Goal: Information Seeking & Learning: Compare options

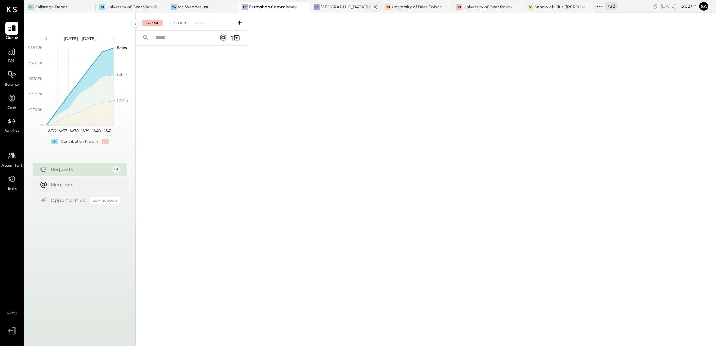
click at [375, 8] on icon at bounding box center [375, 7] width 8 height 8
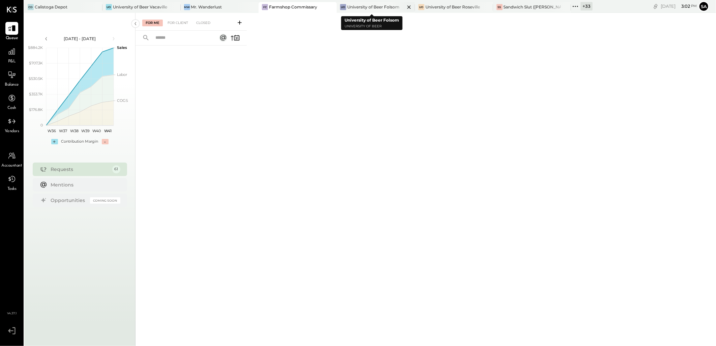
click at [405, 7] on icon at bounding box center [409, 7] width 8 height 8
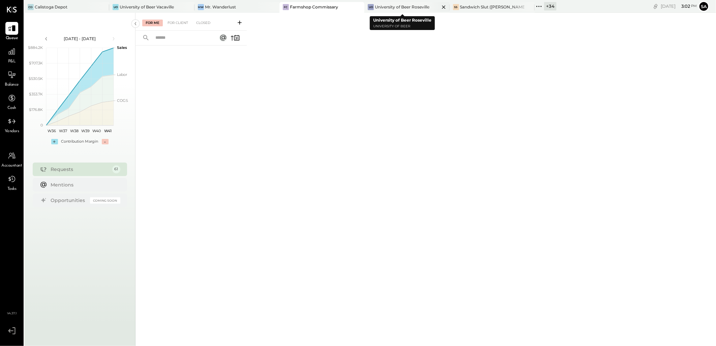
click at [440, 7] on icon at bounding box center [444, 7] width 8 height 8
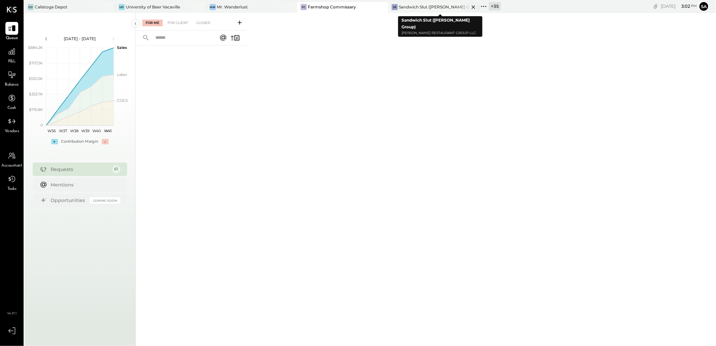
click at [476, 7] on icon at bounding box center [473, 7] width 8 height 8
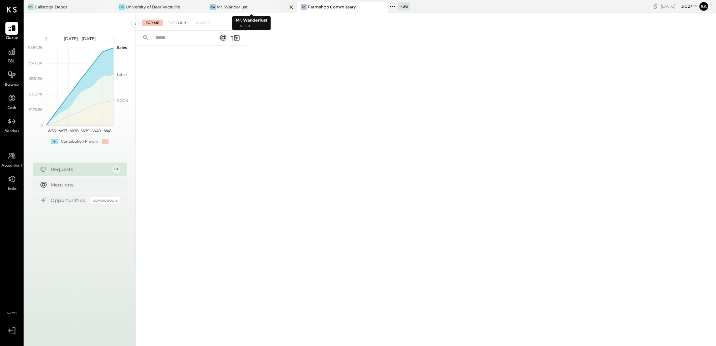
click at [292, 7] on icon at bounding box center [291, 7] width 8 height 8
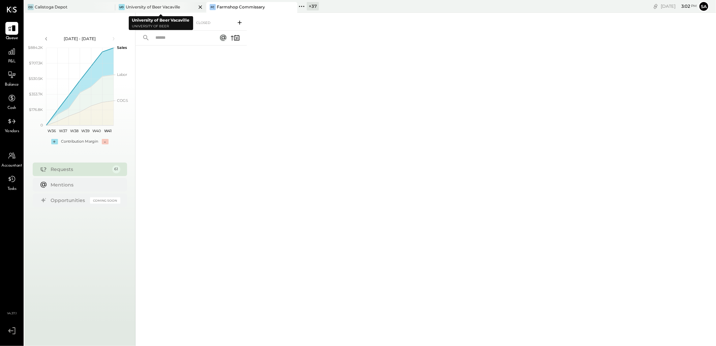
click at [199, 5] on icon at bounding box center [200, 6] width 3 height 3
click at [110, 7] on icon at bounding box center [109, 6] width 3 height 3
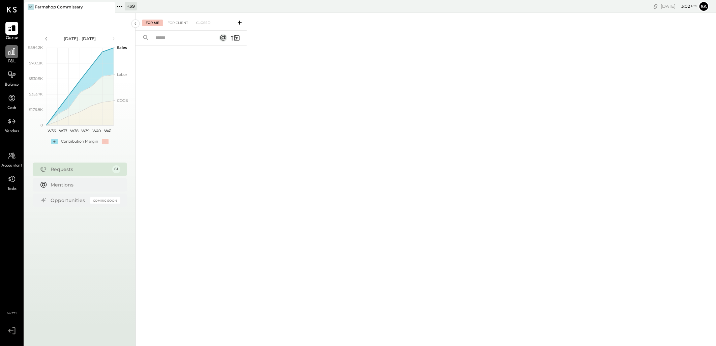
click at [11, 55] on icon at bounding box center [11, 51] width 7 height 7
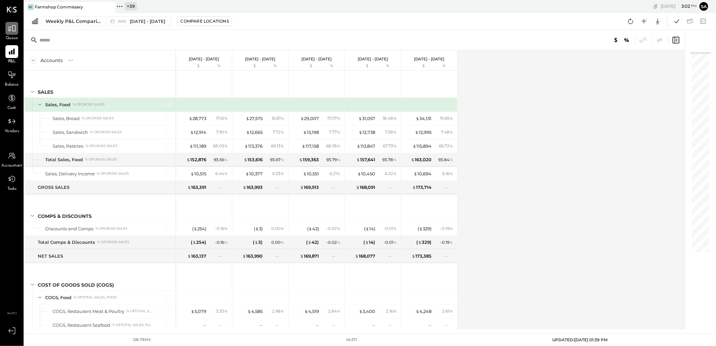
click at [9, 30] on icon at bounding box center [11, 28] width 9 height 9
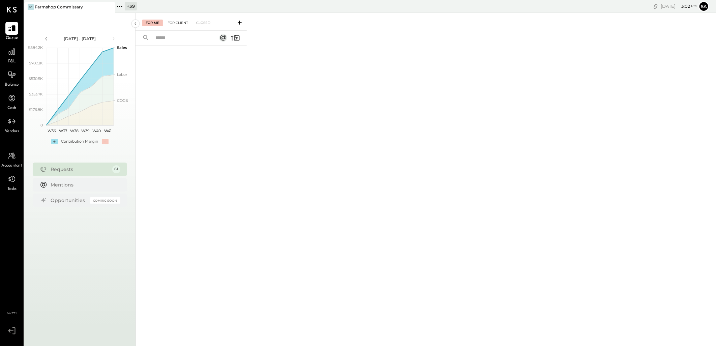
click at [183, 23] on div "For Client" at bounding box center [177, 23] width 27 height 7
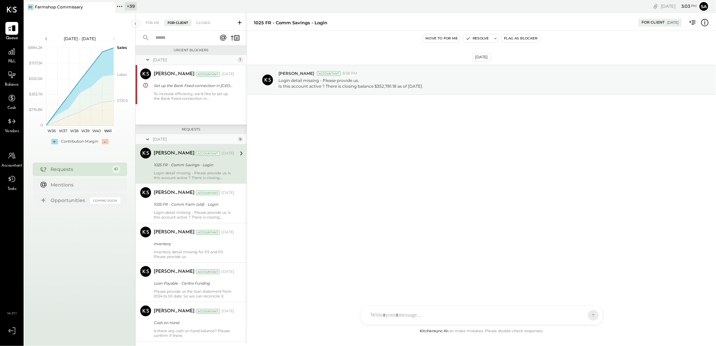
click at [149, 22] on div "For Me" at bounding box center [152, 23] width 21 height 7
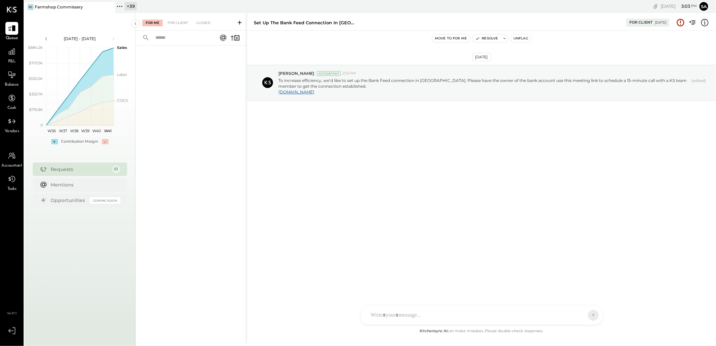
click at [239, 22] on icon at bounding box center [239, 22] width 7 height 7
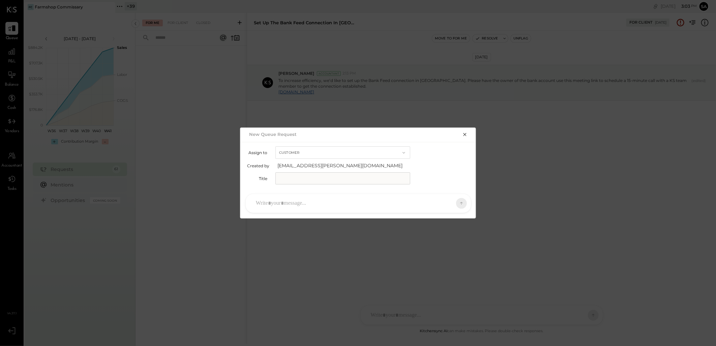
click at [306, 152] on button "Customer" at bounding box center [343, 152] width 135 height 12
click at [306, 163] on div "Accountant" at bounding box center [343, 165] width 134 height 12
click at [302, 174] on input "text" at bounding box center [343, 178] width 135 height 12
click at [303, 181] on input "text" at bounding box center [343, 178] width 135 height 12
paste input "**********"
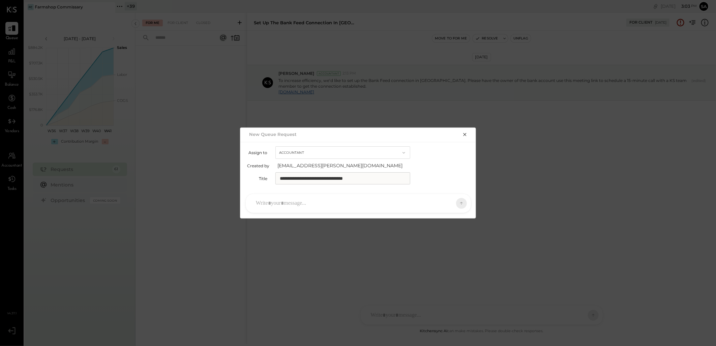
type input "**********"
click at [340, 207] on div at bounding box center [353, 203] width 200 height 15
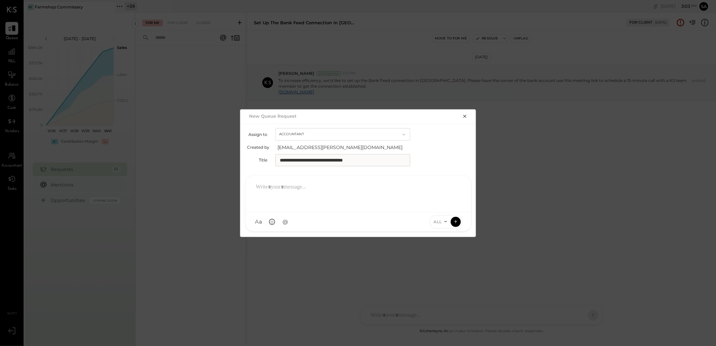
click at [267, 185] on div at bounding box center [359, 193] width 212 height 27
type input "****"
click at [314, 192] on span "[PERSON_NAME]" at bounding box center [310, 191] width 53 height 6
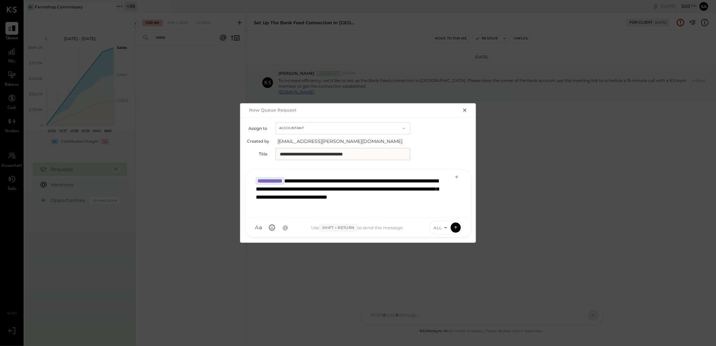
click at [446, 229] on icon at bounding box center [445, 227] width 5 height 5
click at [442, 213] on div "INTERNAL" at bounding box center [450, 211] width 40 height 11
click at [454, 227] on icon at bounding box center [456, 227] width 6 height 7
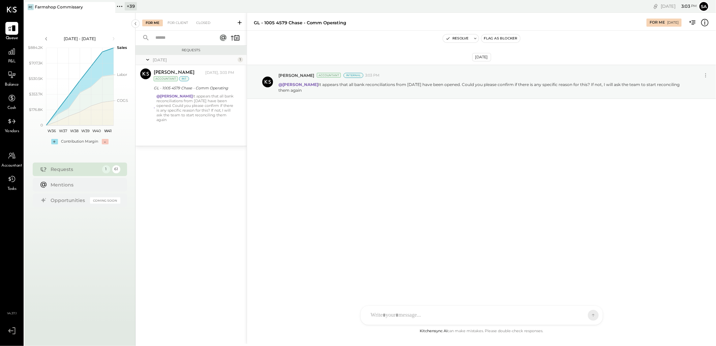
drag, startPoint x: 298, startPoint y: 195, endPoint x: 238, endPoint y: 130, distance: 89.3
click at [298, 195] on div "[DATE] [PERSON_NAME] Accountant Internal 3:03 PM @[PERSON_NAME] It appears that…" at bounding box center [481, 179] width 469 height 296
click at [239, 23] on icon at bounding box center [239, 22] width 7 height 7
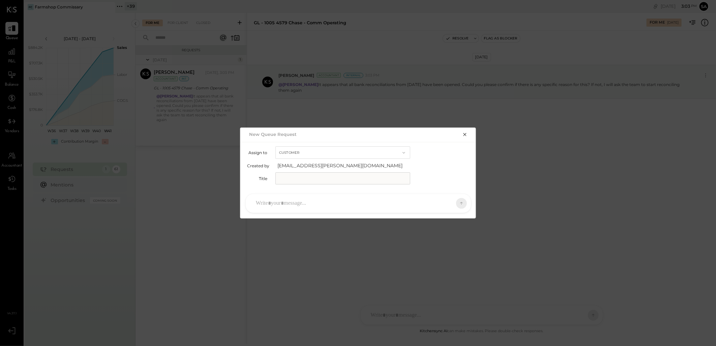
click at [313, 147] on button "Customer" at bounding box center [343, 152] width 135 height 12
click at [304, 166] on span "Accountant" at bounding box center [293, 165] width 24 height 4
click at [297, 177] on input "text" at bounding box center [343, 178] width 135 height 12
drag, startPoint x: 298, startPoint y: 178, endPoint x: 306, endPoint y: 178, distance: 7.1
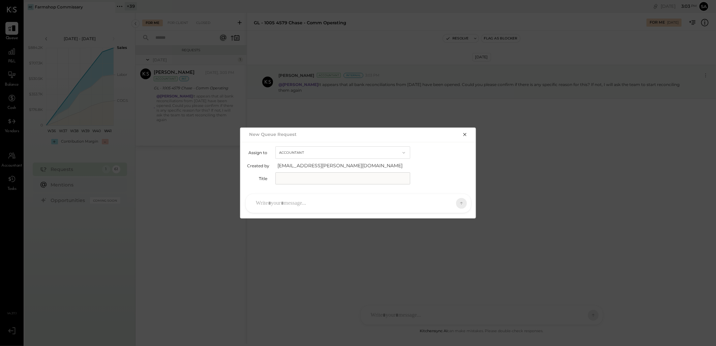
click at [298, 178] on input "text" at bounding box center [343, 178] width 135 height 12
paste input "**********"
type input "**********"
click at [324, 201] on div at bounding box center [353, 203] width 200 height 15
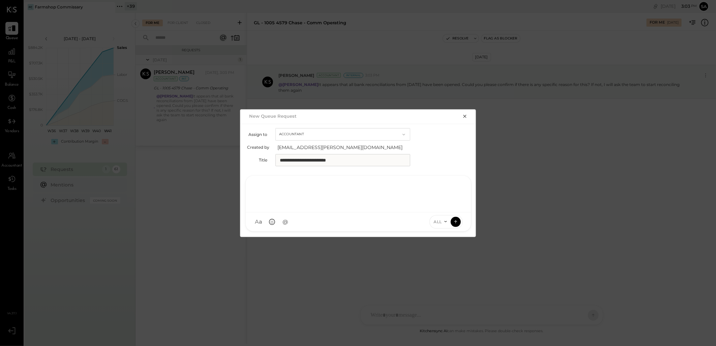
paste div
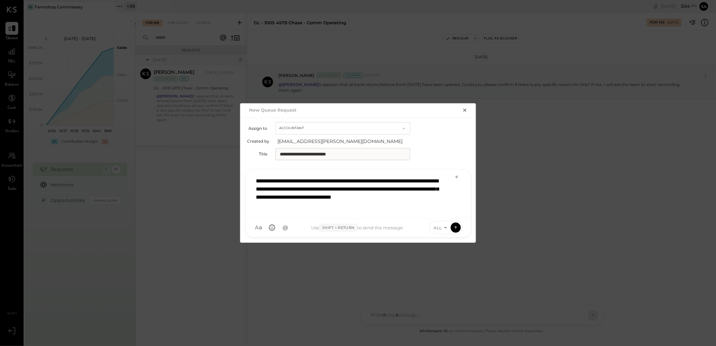
click at [444, 229] on icon at bounding box center [445, 227] width 5 height 5
click at [444, 213] on div "INTERNAL" at bounding box center [450, 211] width 40 height 11
click at [455, 228] on icon at bounding box center [456, 227] width 6 height 7
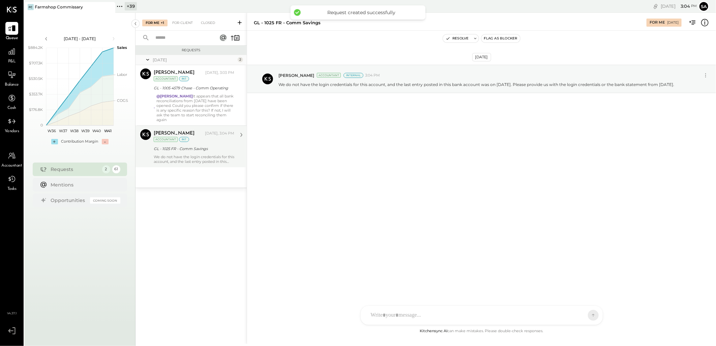
drag, startPoint x: 168, startPoint y: 154, endPoint x: 267, endPoint y: 149, distance: 99.7
click at [168, 154] on div "We do not have the login credentials for this account, and the last entry poste…" at bounding box center [194, 158] width 81 height 9
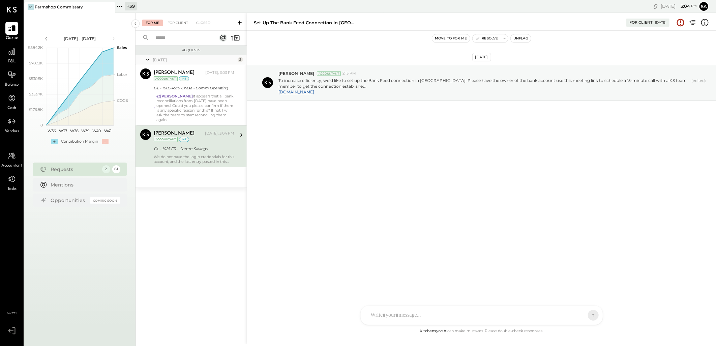
click at [200, 157] on div "We do not have the login credentials for this account, and the last entry poste…" at bounding box center [194, 158] width 81 height 9
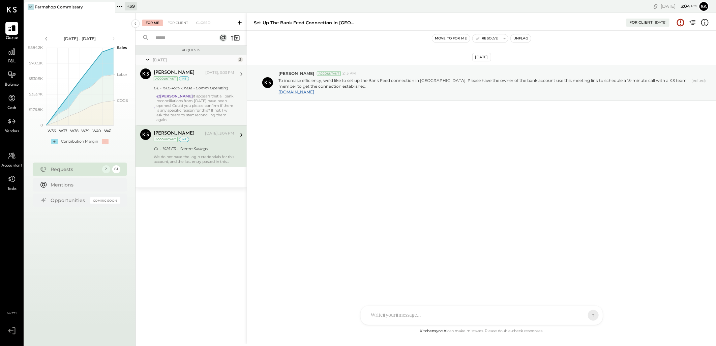
click at [183, 113] on div "@[PERSON_NAME] It appears that all bank reconciliations from [DATE] have been o…" at bounding box center [195, 108] width 78 height 28
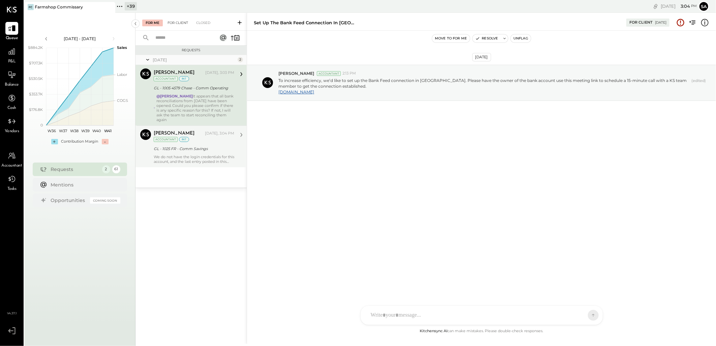
click at [171, 22] on div "For Client" at bounding box center [177, 23] width 27 height 7
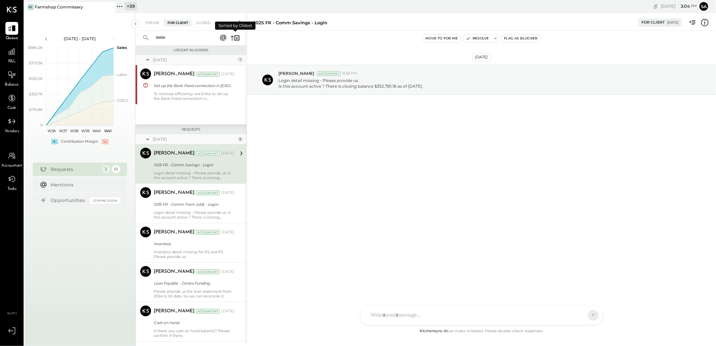
click at [231, 40] on icon at bounding box center [235, 37] width 9 height 9
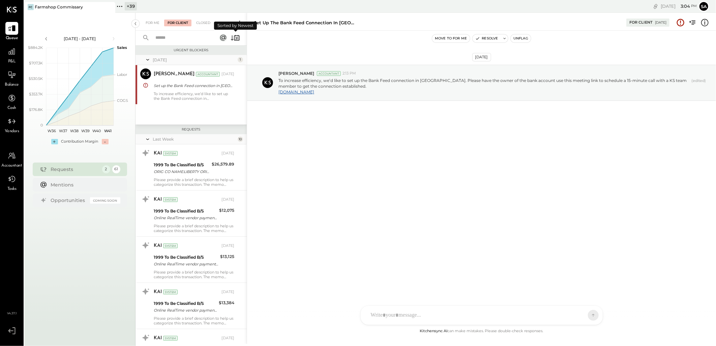
click at [231, 40] on icon at bounding box center [235, 37] width 9 height 9
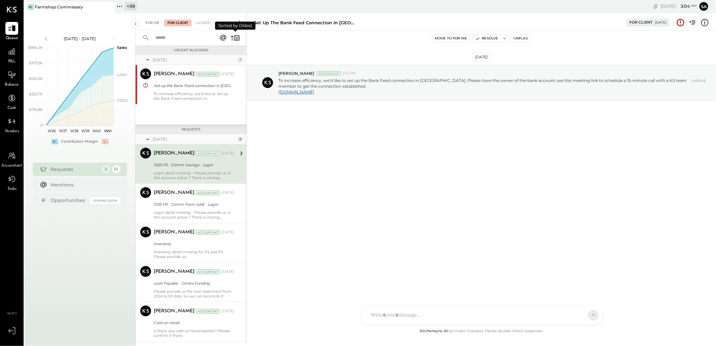
click at [149, 20] on div "For Me" at bounding box center [152, 23] width 21 height 7
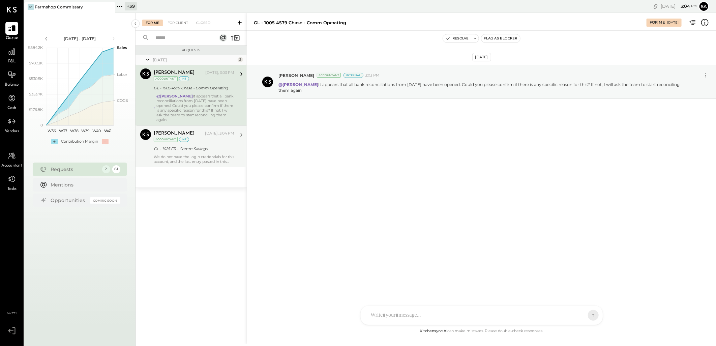
click at [214, 159] on div "We do not have the login credentials for this account, and the last entry poste…" at bounding box center [194, 158] width 81 height 9
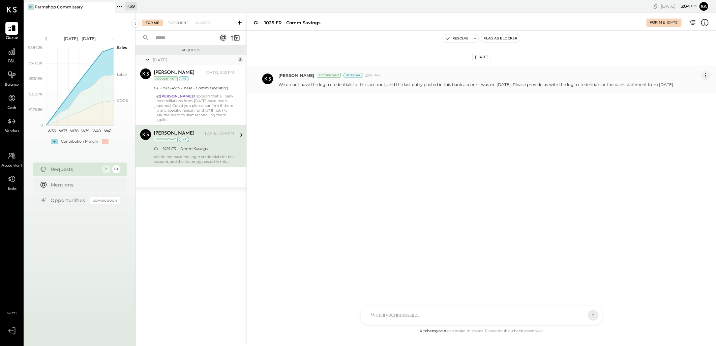
click at [704, 73] on icon at bounding box center [705, 75] width 7 height 7
click at [692, 86] on button "Edit Message" at bounding box center [689, 86] width 43 height 11
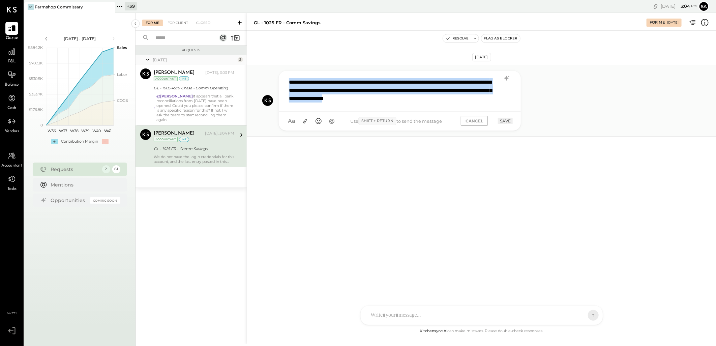
drag, startPoint x: 290, startPoint y: 81, endPoint x: 504, endPoint y: 100, distance: 214.6
click at [504, 100] on div "**********" at bounding box center [400, 90] width 229 height 31
copy div "**********"
click at [290, 82] on div "**********" at bounding box center [400, 90] width 229 height 31
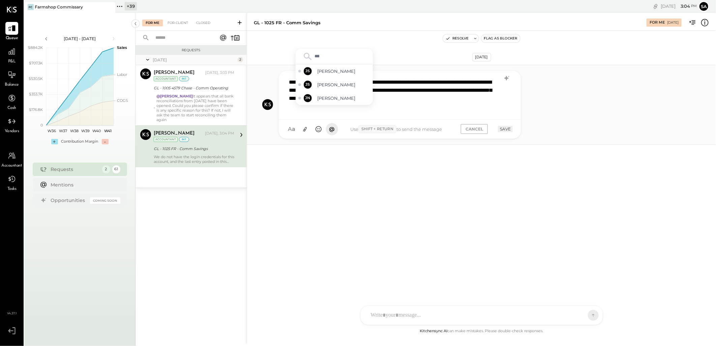
type input "****"
click at [340, 99] on span "[PERSON_NAME]" at bounding box center [343, 98] width 53 height 6
click at [508, 128] on button "SAVE" at bounding box center [505, 129] width 15 height 6
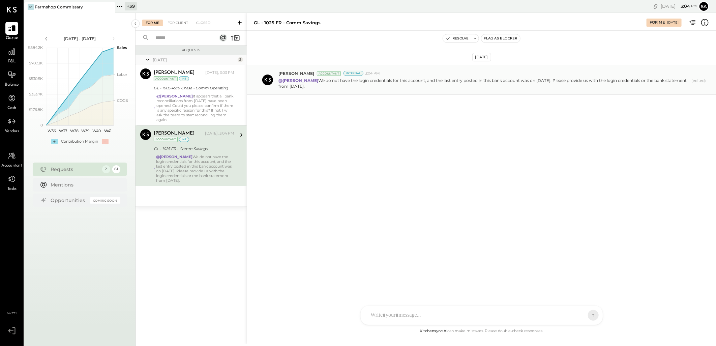
click at [242, 23] on icon at bounding box center [239, 22] width 7 height 7
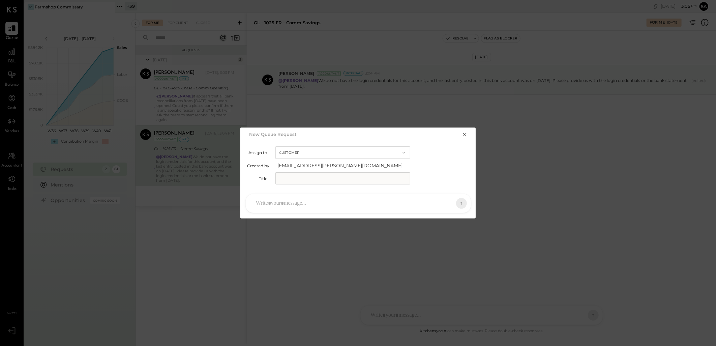
click at [301, 153] on button "Customer" at bounding box center [343, 152] width 135 height 12
click at [297, 164] on span "Accountant" at bounding box center [293, 165] width 24 height 4
click at [297, 179] on input "text" at bounding box center [343, 178] width 135 height 12
paste input "*********"
type input "*********"
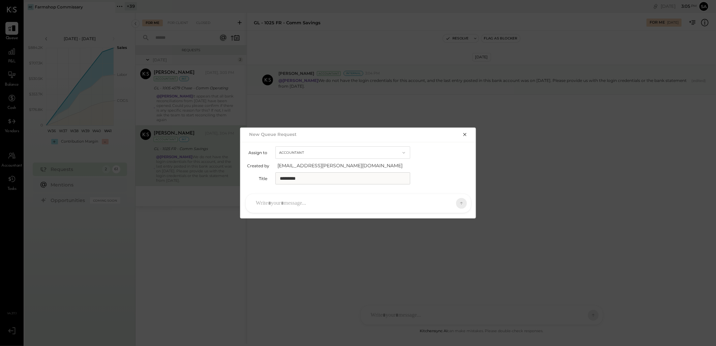
click at [298, 207] on div at bounding box center [353, 203] width 200 height 15
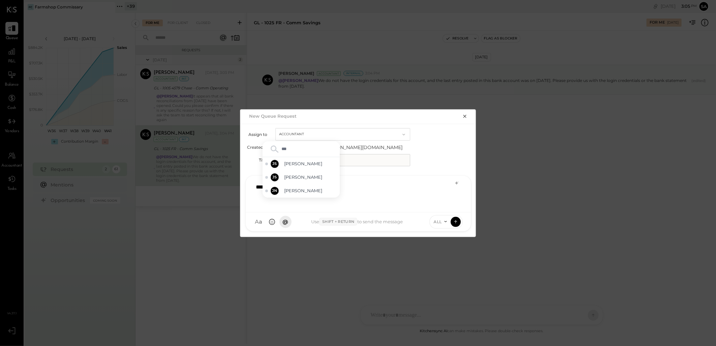
type input "****"
click at [302, 194] on span "[PERSON_NAME]" at bounding box center [310, 191] width 53 height 6
click at [310, 185] on div "**********" at bounding box center [359, 193] width 212 height 27
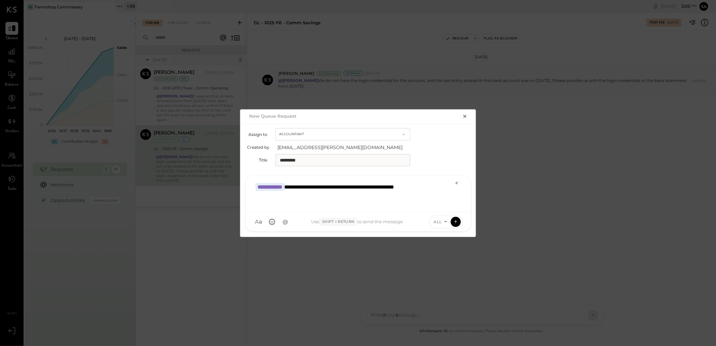
click at [442, 222] on span "ALL" at bounding box center [438, 222] width 8 height 6
click at [442, 207] on div "INTERNAL" at bounding box center [450, 205] width 40 height 11
click at [456, 222] on icon at bounding box center [456, 221] width 0 height 3
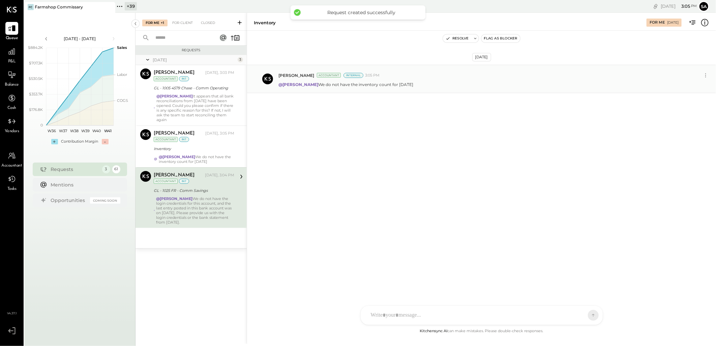
click at [242, 23] on icon at bounding box center [239, 22] width 7 height 7
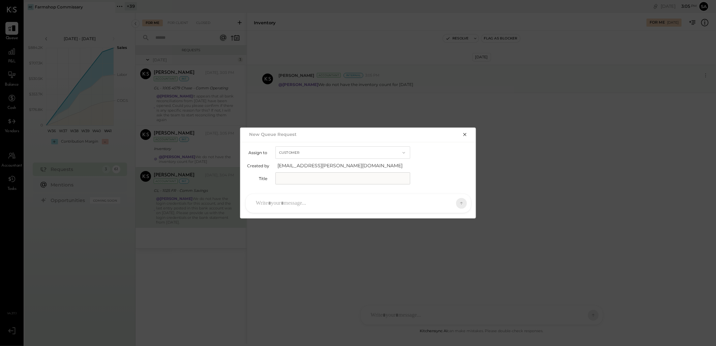
click at [301, 181] on input "text" at bounding box center [343, 178] width 135 height 12
paste input "**********"
type input "**********"
click at [333, 152] on button "Customer" at bounding box center [343, 152] width 135 height 12
click at [300, 167] on span "Accountant" at bounding box center [293, 165] width 24 height 4
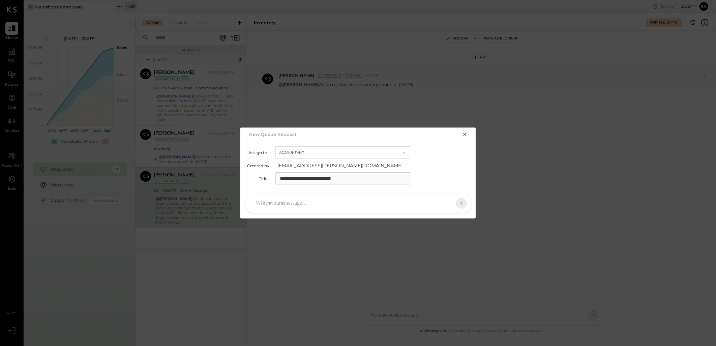
click at [287, 200] on div at bounding box center [353, 203] width 200 height 15
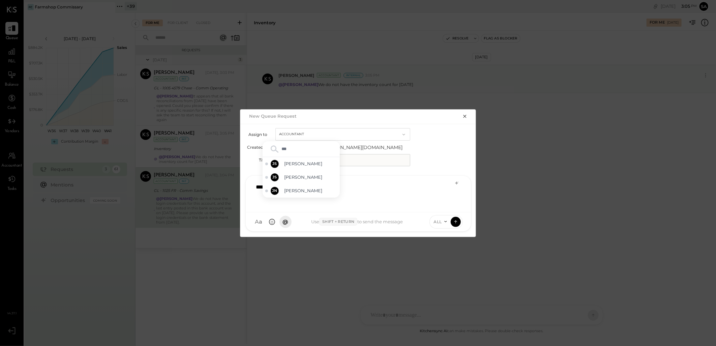
type input "****"
click at [299, 187] on div "JS [PERSON_NAME]" at bounding box center [301, 190] width 77 height 13
click at [324, 184] on div "**********" at bounding box center [359, 193] width 212 height 27
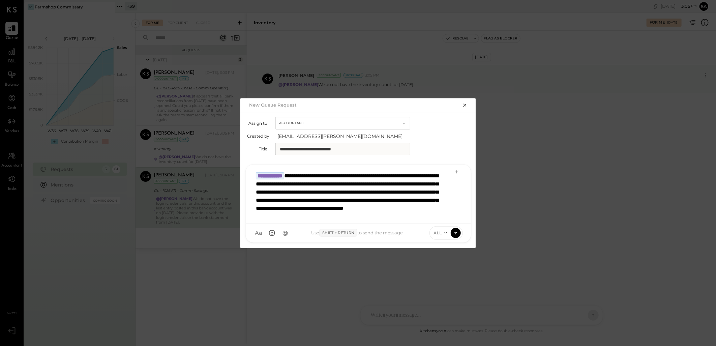
scroll to position [1, 0]
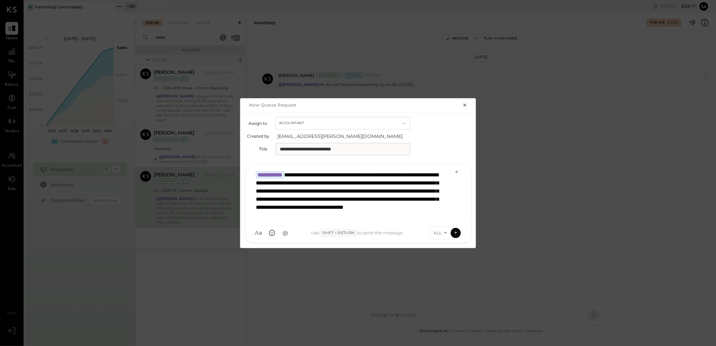
click at [455, 203] on div "**********" at bounding box center [358, 193] width 211 height 51
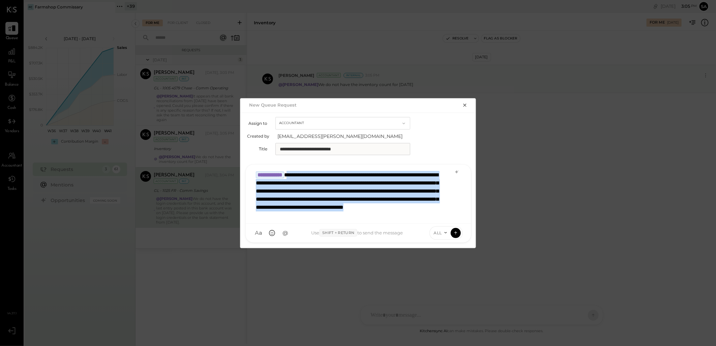
drag, startPoint x: 426, startPoint y: 217, endPoint x: 301, endPoint y: 175, distance: 132.0
click at [301, 175] on div "**********" at bounding box center [358, 193] width 211 height 51
click at [455, 188] on div "**********" at bounding box center [358, 193] width 211 height 51
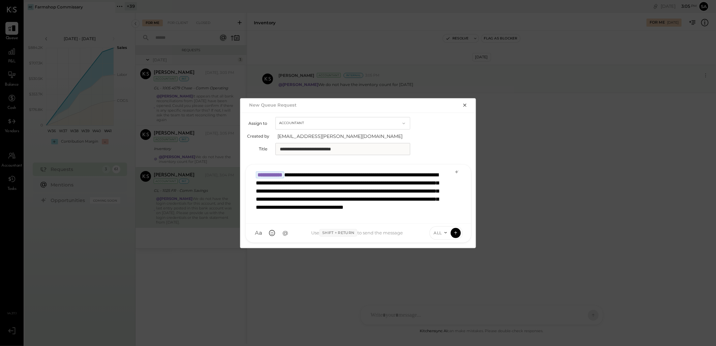
click at [446, 233] on icon at bounding box center [445, 232] width 2 height 1
click at [443, 217] on div "INTERNAL" at bounding box center [450, 216] width 40 height 11
click at [456, 232] on icon at bounding box center [456, 232] width 0 height 3
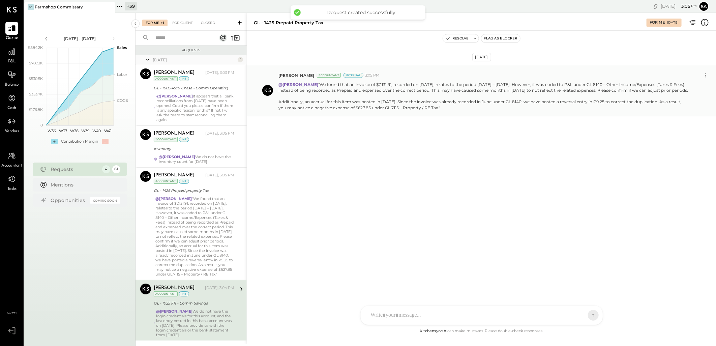
scroll to position [22, 0]
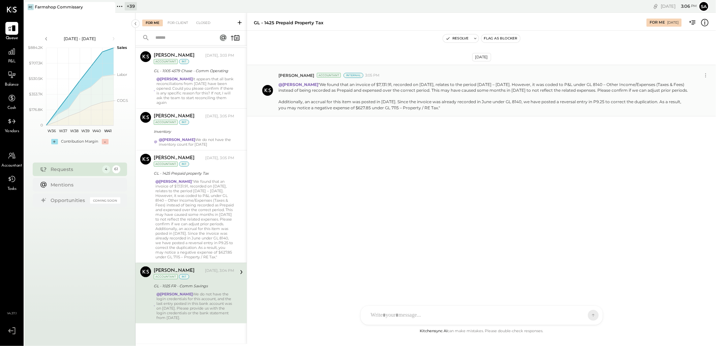
click at [239, 21] on icon at bounding box center [239, 22] width 7 height 7
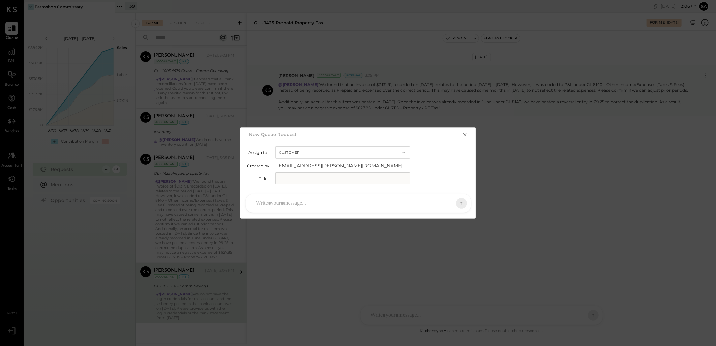
click at [302, 153] on button "Customer" at bounding box center [343, 152] width 135 height 12
click at [300, 163] on span "Accountant" at bounding box center [293, 165] width 24 height 4
click at [301, 173] on input "text" at bounding box center [343, 178] width 135 height 12
paste input "**********"
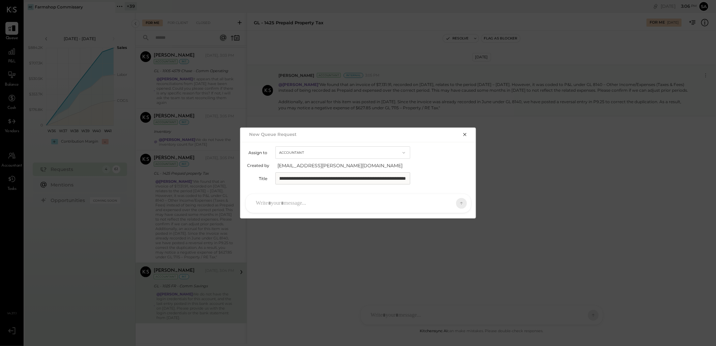
type input "**********"
click at [296, 201] on div at bounding box center [353, 203] width 200 height 15
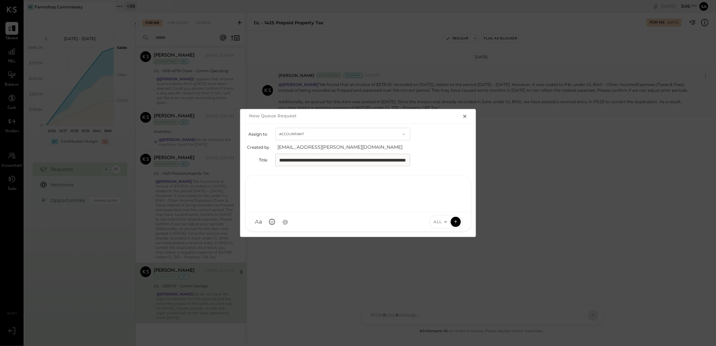
scroll to position [0, 0]
click at [444, 221] on icon at bounding box center [445, 221] width 5 height 5
click at [446, 206] on div "INTERNAL" at bounding box center [450, 205] width 40 height 11
click at [278, 182] on div at bounding box center [359, 193] width 212 height 27
type input "*****"
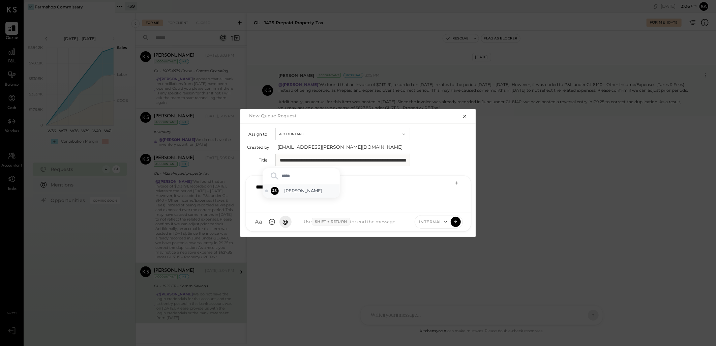
click at [301, 193] on span "[PERSON_NAME]" at bounding box center [310, 191] width 53 height 6
click at [322, 186] on div "**********" at bounding box center [359, 193] width 212 height 27
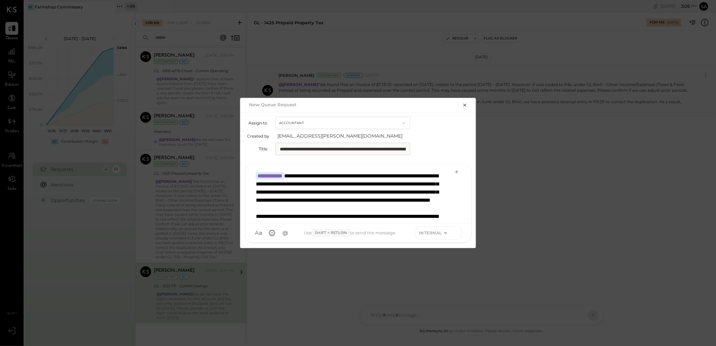
click at [458, 233] on icon at bounding box center [456, 232] width 6 height 7
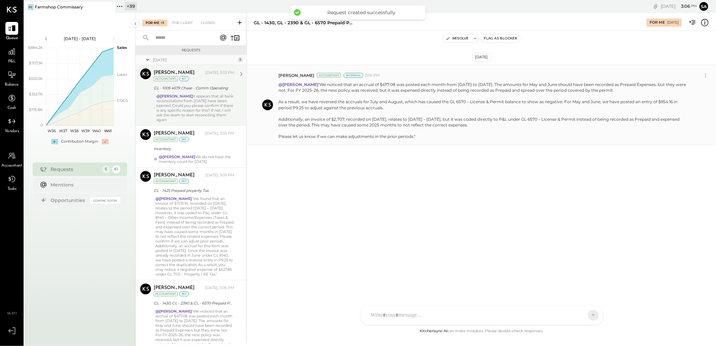
click at [197, 83] on div "[PERSON_NAME] [DATE], 3:03 PM Accountant int GL - 1005 4579 Chase - Comm Operat…" at bounding box center [194, 95] width 81 height 54
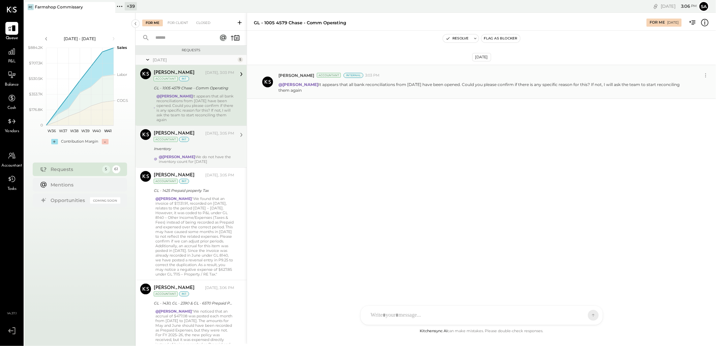
click at [197, 145] on div "Inventory" at bounding box center [193, 149] width 79 height 8
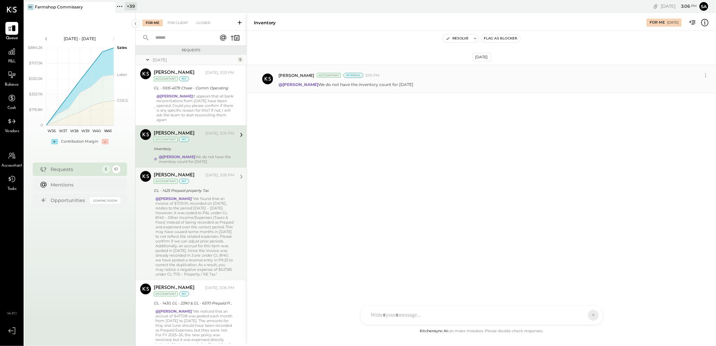
click at [198, 206] on div "@[PERSON_NAME] "We found that an invoice of $7,131.91, recorded on [DATE], rela…" at bounding box center [194, 236] width 79 height 80
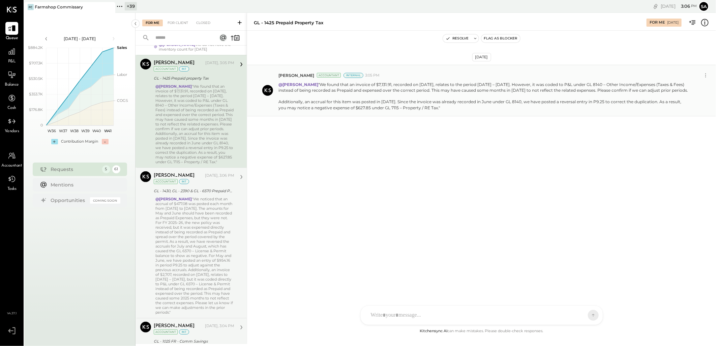
click at [194, 207] on div "@[PERSON_NAME] "We noticed that an accrual of $477.08 was posted each month fro…" at bounding box center [194, 256] width 79 height 118
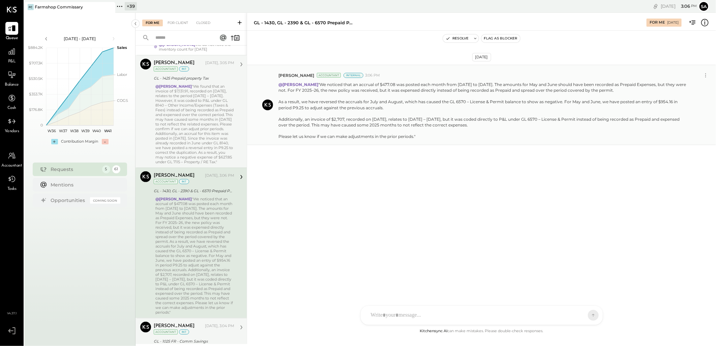
scroll to position [177, 0]
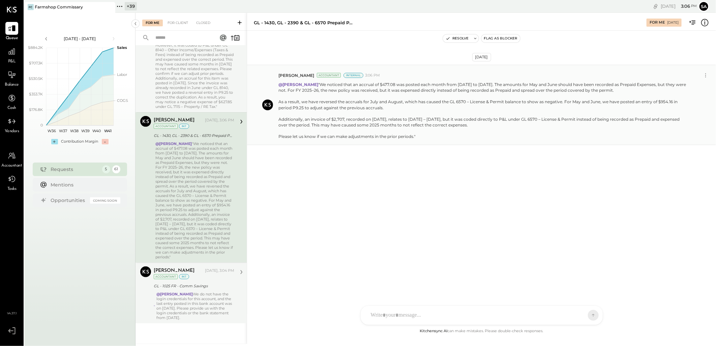
click at [192, 297] on div "@[PERSON_NAME] We do not have the login credentials for this account, and the l…" at bounding box center [195, 306] width 78 height 28
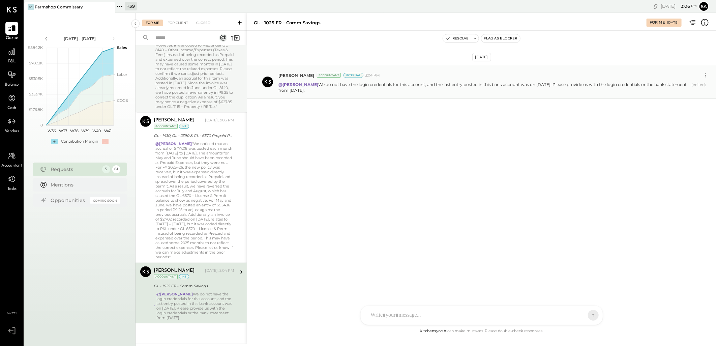
click at [240, 20] on icon at bounding box center [239, 22] width 7 height 7
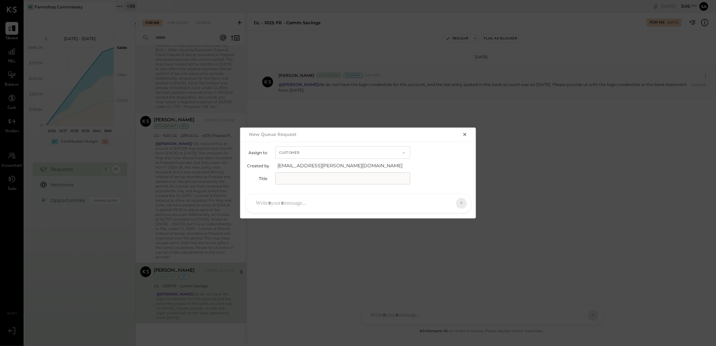
click at [286, 156] on button "Customer" at bounding box center [343, 152] width 135 height 12
click at [291, 165] on span "Accountant" at bounding box center [293, 165] width 24 height 4
click at [299, 179] on input "text" at bounding box center [343, 178] width 135 height 12
paste input "**********"
type input "**********"
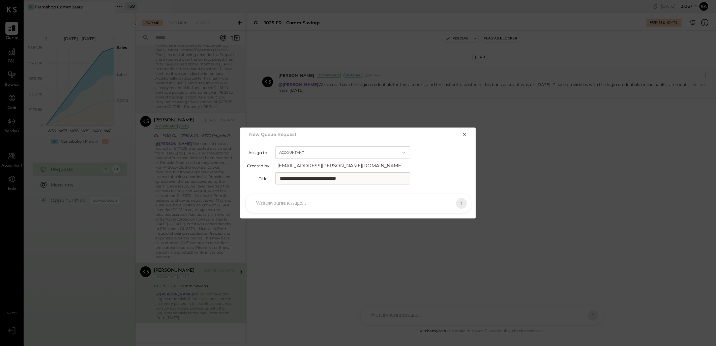
click at [358, 202] on div at bounding box center [353, 203] width 200 height 15
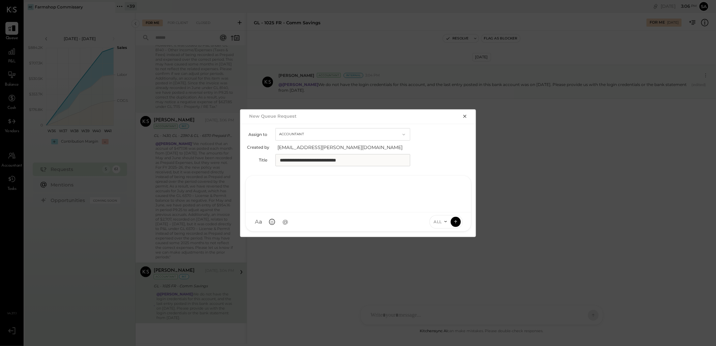
click at [437, 224] on span "ALL" at bounding box center [438, 222] width 8 height 6
click at [442, 207] on div "INTERNAL" at bounding box center [450, 205] width 40 height 11
type input "****"
click at [290, 185] on div "JS [PERSON_NAME]" at bounding box center [301, 190] width 77 height 13
click at [325, 188] on div "**********" at bounding box center [359, 193] width 212 height 27
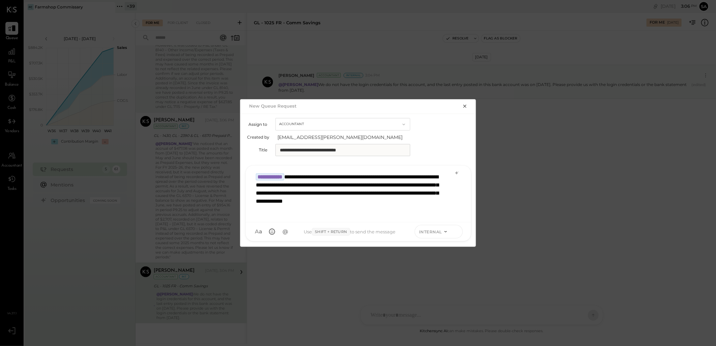
click at [455, 232] on icon at bounding box center [456, 231] width 6 height 7
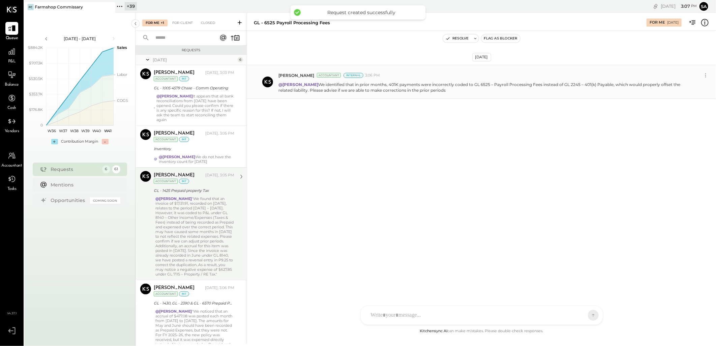
click at [238, 21] on icon at bounding box center [239, 22] width 7 height 7
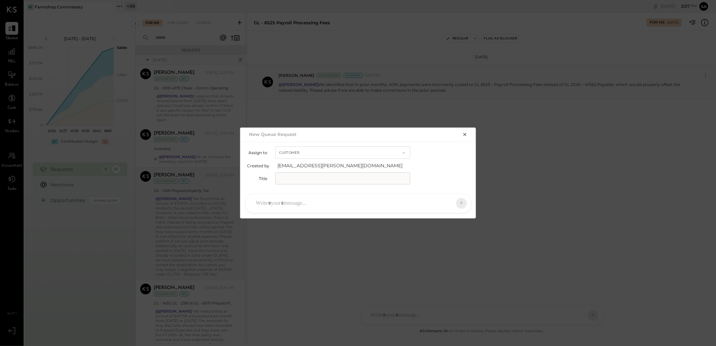
click at [313, 149] on button "Customer" at bounding box center [343, 152] width 135 height 12
click at [314, 165] on div "Accountant" at bounding box center [343, 165] width 134 height 12
click at [331, 178] on input "text" at bounding box center [343, 178] width 135 height 12
click at [464, 134] on icon "button" at bounding box center [464, 134] width 5 height 5
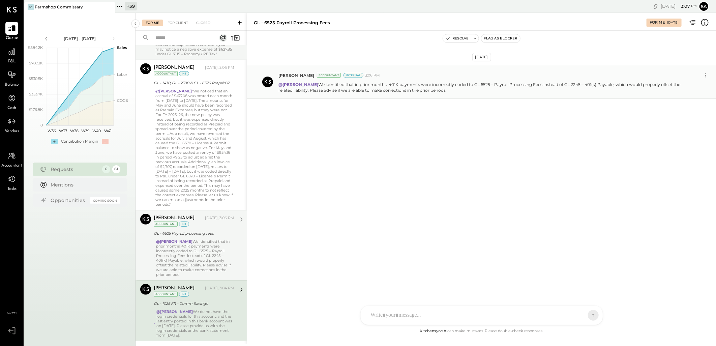
scroll to position [225, 0]
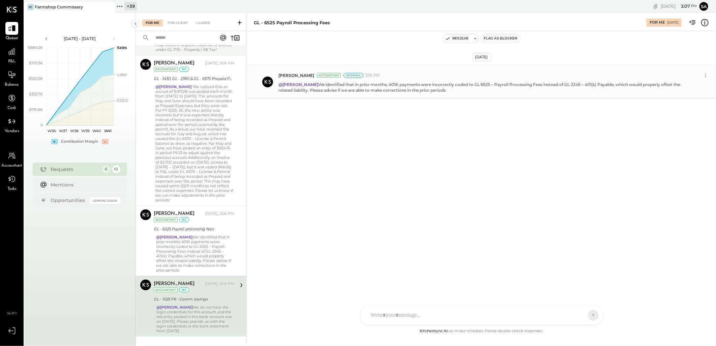
click at [240, 21] on icon at bounding box center [239, 22] width 7 height 7
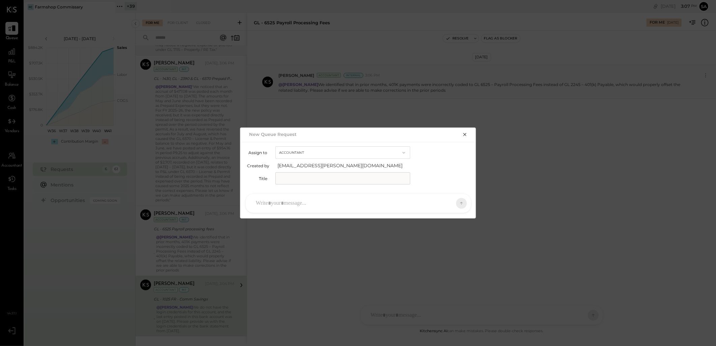
click at [330, 153] on button "Accountant" at bounding box center [343, 152] width 135 height 12
click at [312, 166] on div "Accountant" at bounding box center [343, 165] width 134 height 12
click at [309, 171] on div "Assign to Accountant Created by [EMAIL_ADDRESS][PERSON_NAME][DOMAIN_NAME] Title" at bounding box center [358, 165] width 223 height 38
click at [326, 177] on input "text" at bounding box center [343, 178] width 135 height 12
click at [360, 177] on input "text" at bounding box center [343, 178] width 135 height 12
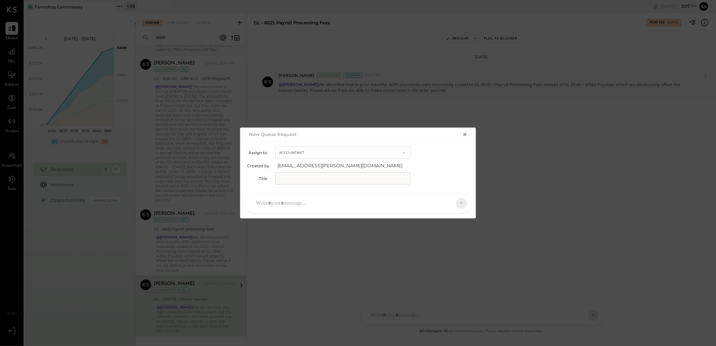
paste input "**********"
type input "**********"
click at [347, 196] on div at bounding box center [353, 203] width 200 height 15
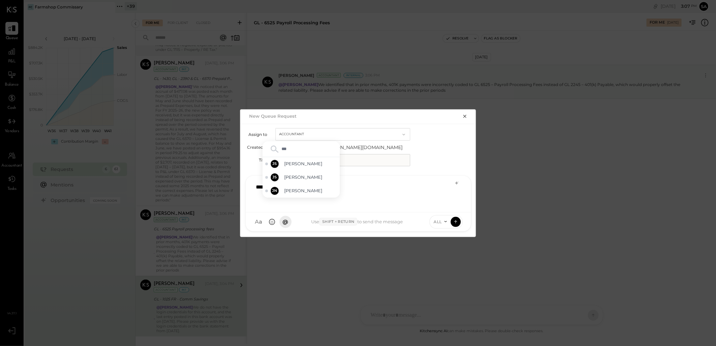
type input "****"
click at [313, 187] on div "JS [PERSON_NAME]" at bounding box center [301, 190] width 77 height 13
click at [405, 195] on div "**********" at bounding box center [359, 193] width 212 height 27
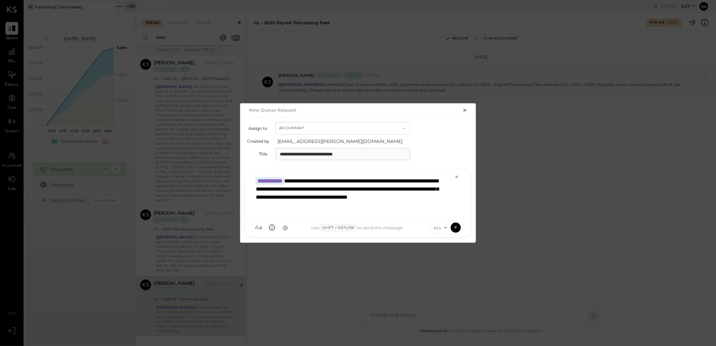
click at [440, 231] on div "ALL" at bounding box center [447, 227] width 34 height 13
click at [443, 227] on icon at bounding box center [445, 227] width 5 height 5
click at [446, 213] on div "INTERNAL" at bounding box center [450, 211] width 40 height 11
click at [453, 227] on icon at bounding box center [456, 227] width 6 height 7
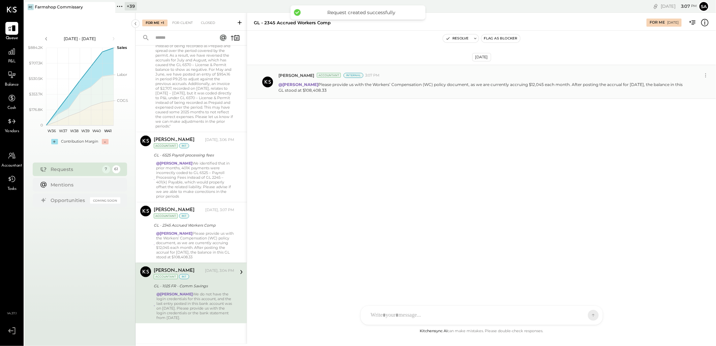
scroll to position [304, 0]
click at [240, 23] on icon at bounding box center [240, 23] width 4 height 4
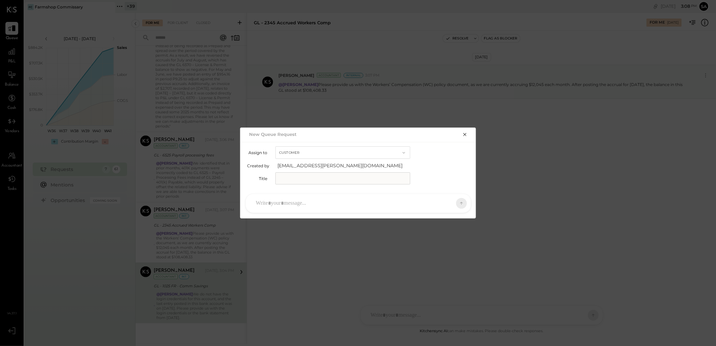
click at [302, 152] on button "Customer" at bounding box center [343, 152] width 135 height 12
click at [303, 166] on span "Accountant" at bounding box center [293, 165] width 24 height 4
click at [302, 171] on div "Assign to Accountant Created by [EMAIL_ADDRESS][PERSON_NAME][DOMAIN_NAME] Title" at bounding box center [358, 165] width 223 height 38
click at [302, 174] on input "text" at bounding box center [343, 178] width 135 height 12
paste input "**********"
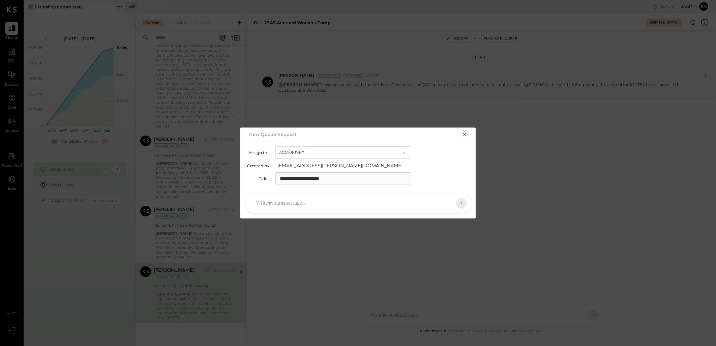
type input "**********"
click at [352, 201] on div at bounding box center [353, 203] width 200 height 15
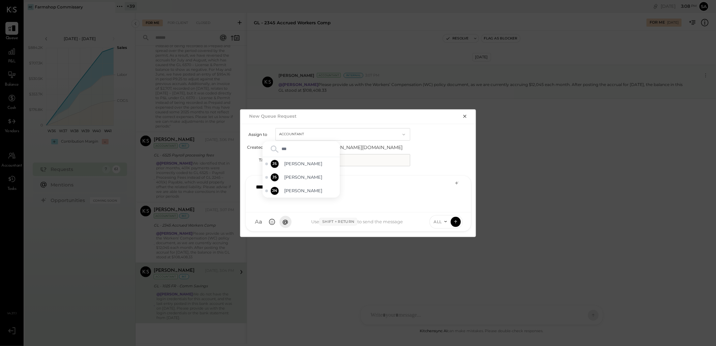
type input "****"
click at [306, 188] on span "[PERSON_NAME]" at bounding box center [310, 191] width 53 height 6
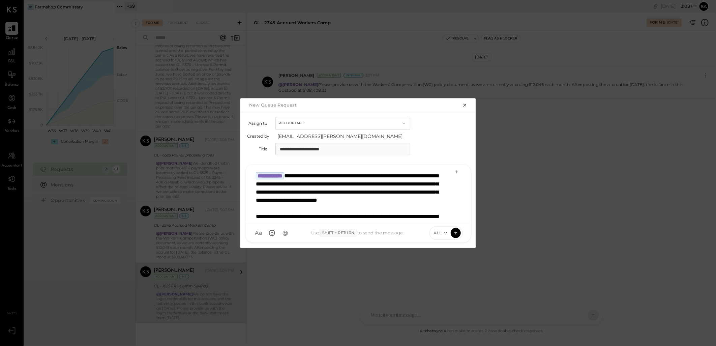
click at [442, 232] on span "ALL" at bounding box center [438, 233] width 8 height 6
click at [440, 214] on div "INTERNAL" at bounding box center [450, 216] width 40 height 11
click at [456, 232] on icon at bounding box center [456, 232] width 6 height 7
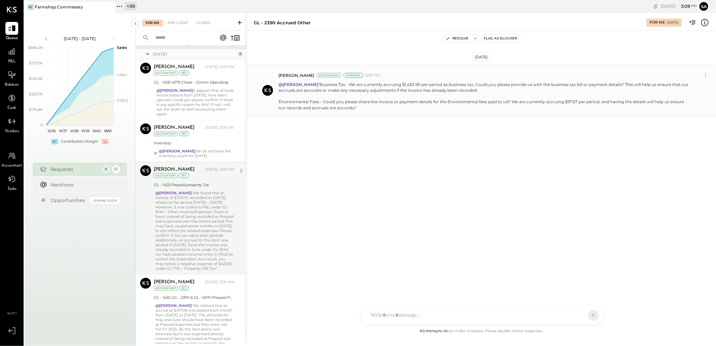
scroll to position [0, 0]
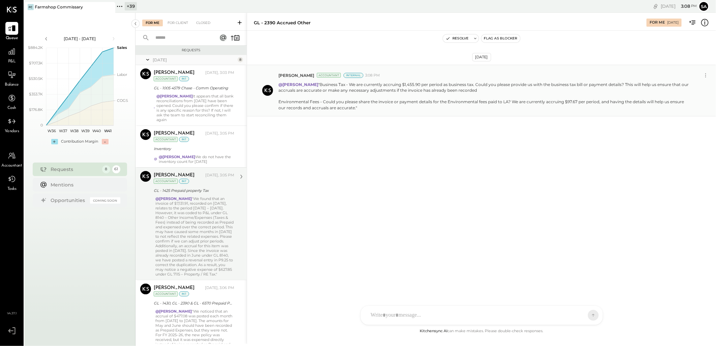
click at [240, 22] on icon at bounding box center [239, 22] width 7 height 7
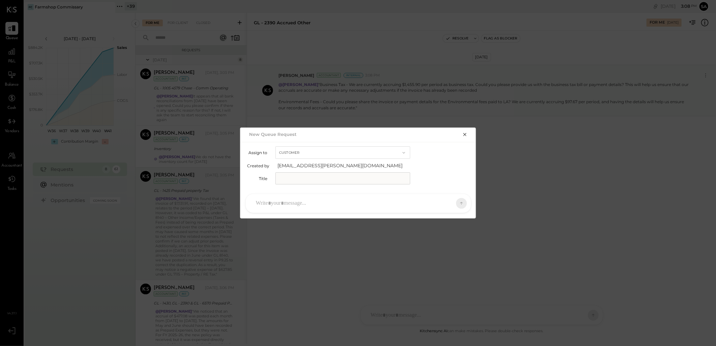
click at [305, 152] on button "Customer" at bounding box center [343, 152] width 135 height 12
click at [306, 168] on div "Accountant" at bounding box center [343, 165] width 134 height 12
click at [307, 174] on input "text" at bounding box center [343, 178] width 135 height 12
paste input "**********"
type input "**********"
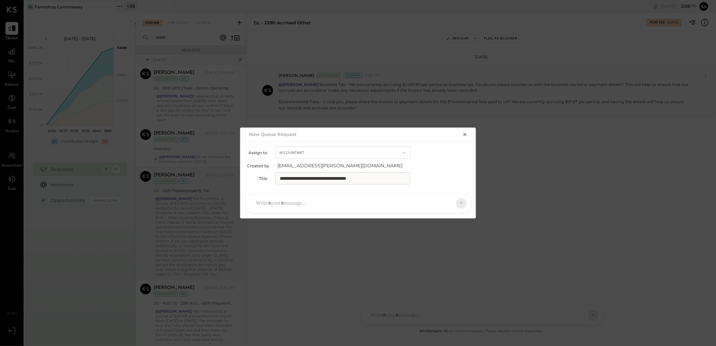
click at [310, 198] on div at bounding box center [353, 203] width 200 height 15
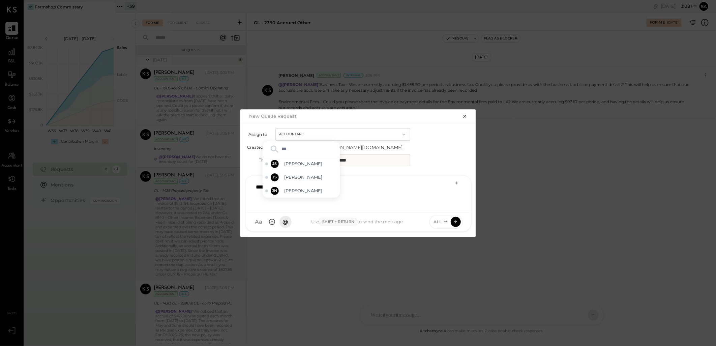
type input "****"
click at [302, 190] on span "[PERSON_NAME]" at bounding box center [310, 191] width 53 height 6
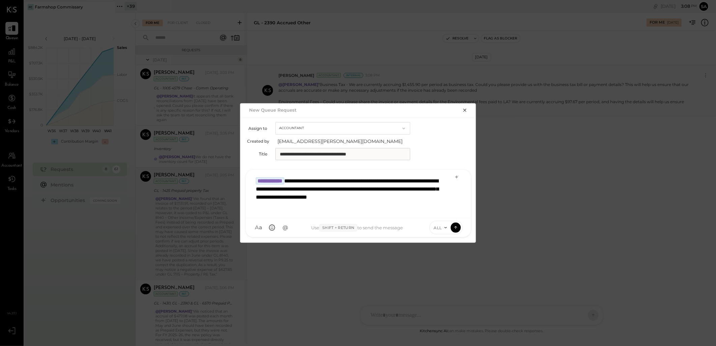
click at [444, 227] on icon at bounding box center [445, 227] width 5 height 5
click at [443, 213] on div "INTERNAL" at bounding box center [450, 211] width 40 height 11
click at [453, 228] on icon at bounding box center [456, 227] width 6 height 7
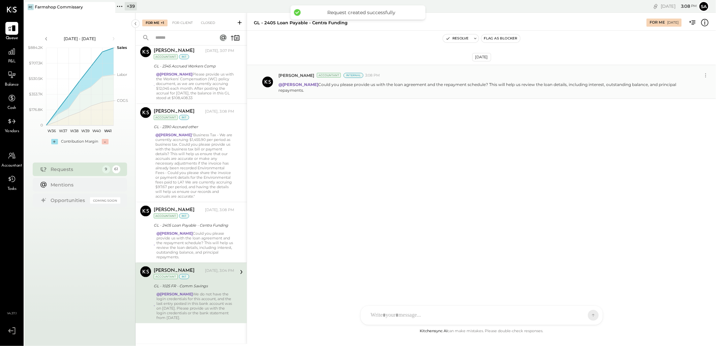
scroll to position [463, 0]
click at [239, 22] on icon at bounding box center [240, 23] width 4 height 4
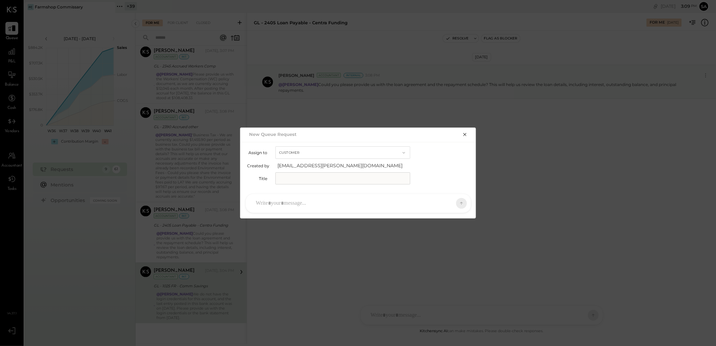
click at [299, 152] on button "Customer" at bounding box center [343, 152] width 135 height 12
click at [295, 168] on div "Accountant" at bounding box center [343, 165] width 134 height 12
click at [293, 174] on input "text" at bounding box center [343, 178] width 135 height 12
paste input "**********"
type input "**********"
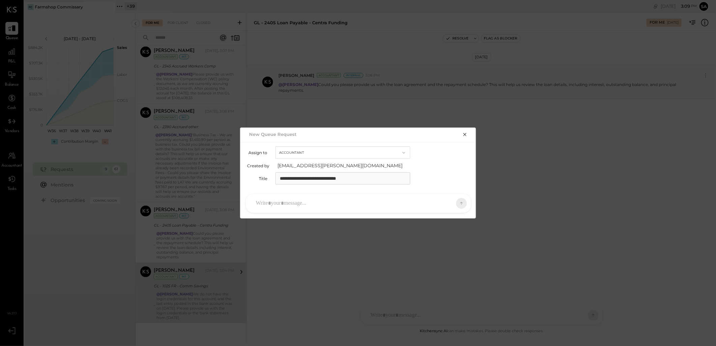
click at [326, 203] on div at bounding box center [353, 203] width 200 height 15
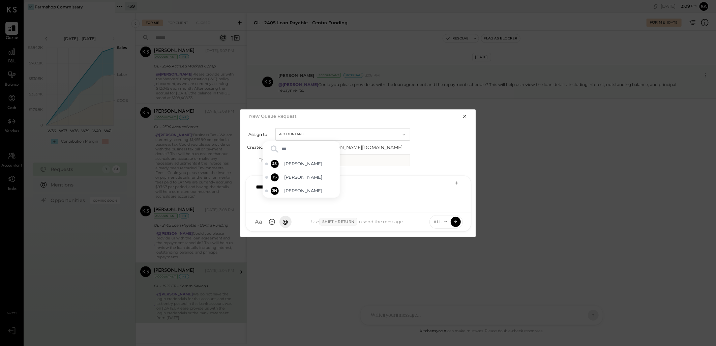
type input "****"
click at [318, 194] on div "JS [PERSON_NAME]" at bounding box center [301, 190] width 77 height 13
click at [319, 188] on div "**********" at bounding box center [359, 193] width 212 height 27
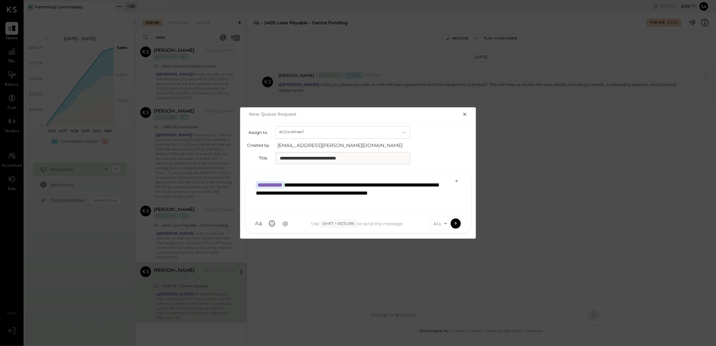
click at [443, 226] on icon at bounding box center [445, 223] width 5 height 5
click at [444, 208] on div "INTERNAL" at bounding box center [450, 207] width 40 height 11
click at [457, 224] on icon at bounding box center [456, 223] width 6 height 7
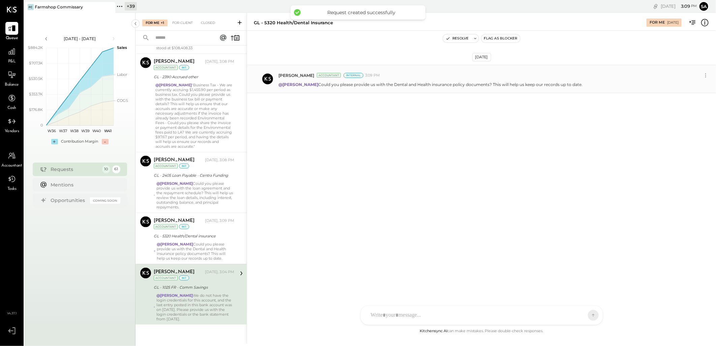
scroll to position [514, 0]
click at [240, 21] on icon at bounding box center [239, 22] width 7 height 7
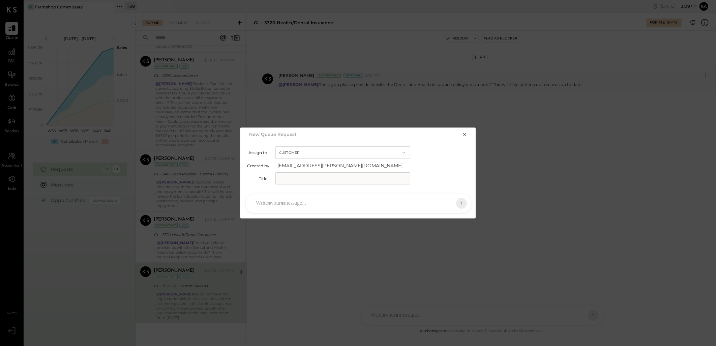
click at [294, 155] on button "Customer" at bounding box center [343, 152] width 135 height 12
click at [297, 167] on span "Accountant" at bounding box center [293, 165] width 24 height 4
click at [298, 174] on input "text" at bounding box center [343, 178] width 135 height 12
paste input "**********"
type input "**********"
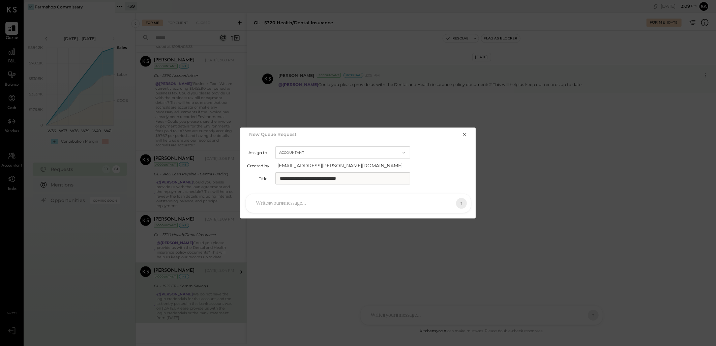
click at [330, 199] on div at bounding box center [353, 203] width 200 height 15
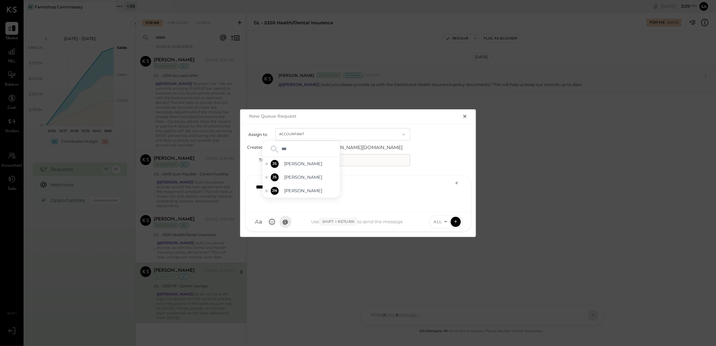
type input "****"
click at [323, 191] on span "[PERSON_NAME]" at bounding box center [310, 191] width 53 height 6
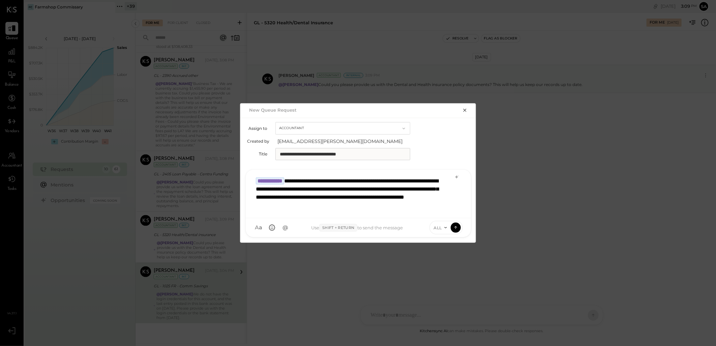
click at [440, 229] on span "ALL" at bounding box center [438, 228] width 8 height 6
click at [443, 215] on div "INTERNAL" at bounding box center [450, 211] width 40 height 11
click at [456, 227] on icon at bounding box center [456, 227] width 0 height 3
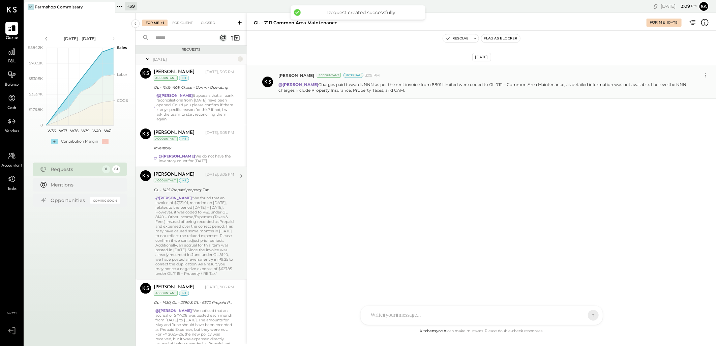
scroll to position [0, 0]
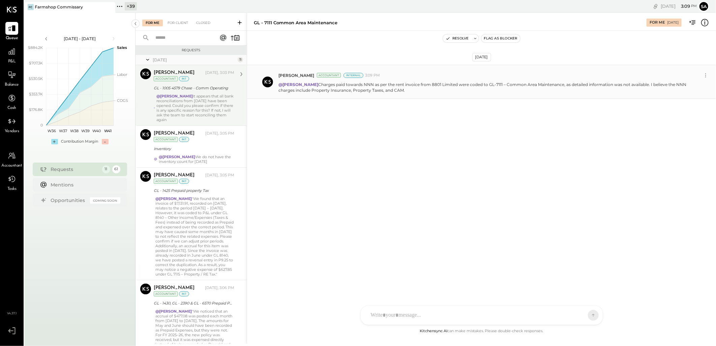
click at [215, 98] on div "@[PERSON_NAME] It appears that all bank reconciliations from [DATE] have been o…" at bounding box center [195, 108] width 78 height 28
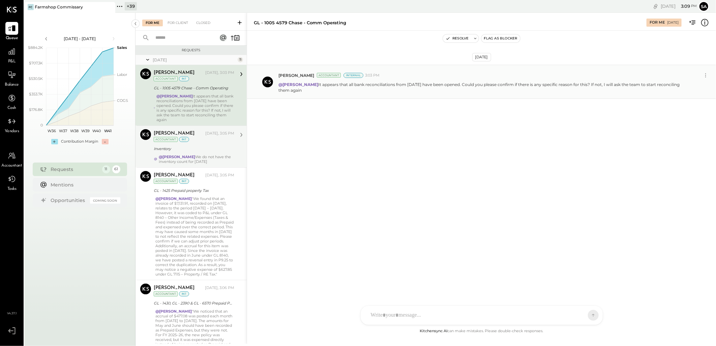
click at [208, 140] on div "[PERSON_NAME] [DATE], 3:05 PM Accountant int" at bounding box center [194, 136] width 81 height 14
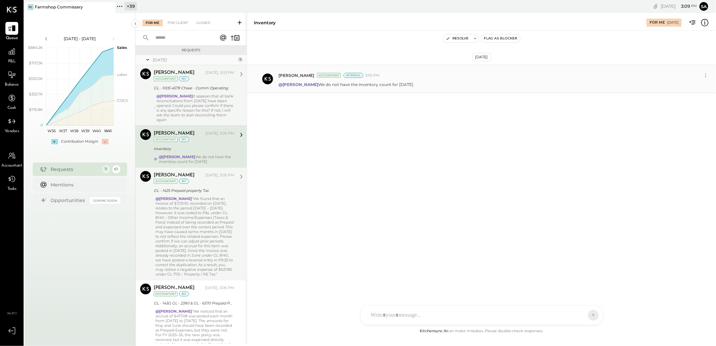
click at [208, 187] on div "GL - 1425 Prepaid property Tax" at bounding box center [193, 190] width 79 height 7
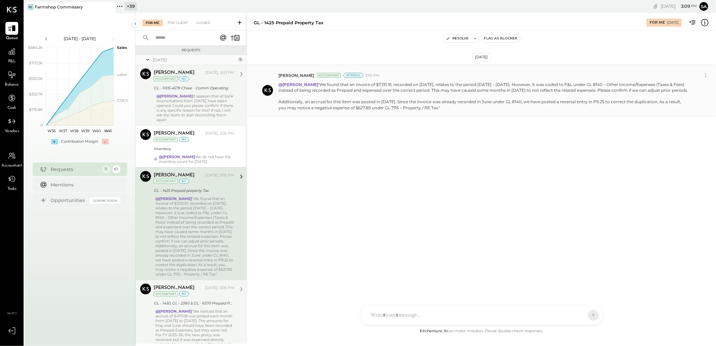
click at [203, 291] on div "[PERSON_NAME]" at bounding box center [179, 288] width 50 height 7
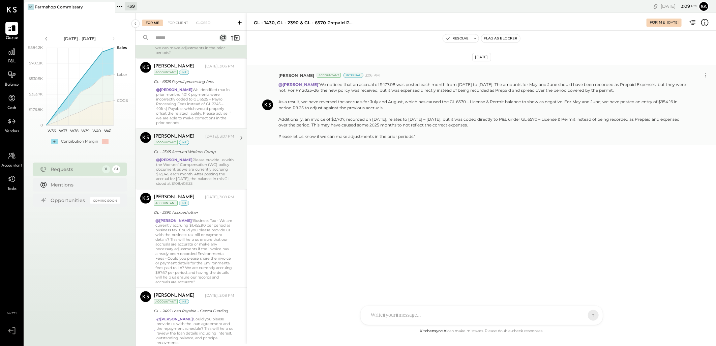
scroll to position [375, 0]
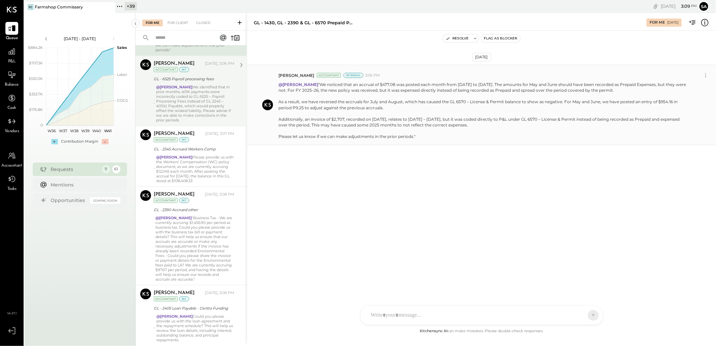
click at [204, 109] on div "@[PERSON_NAME] We identified that in prior months, 401K payments were incorrect…" at bounding box center [195, 104] width 78 height 38
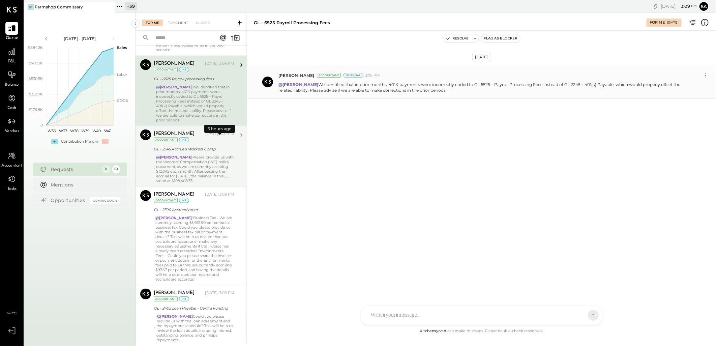
click at [207, 150] on div "GL - 2345 Accrued Workers Comp" at bounding box center [193, 149] width 79 height 7
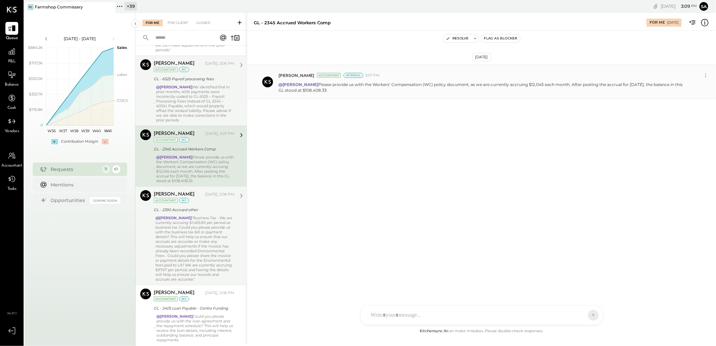
click at [213, 232] on div "@[PERSON_NAME] "Business Tax - We are currently accruing $1,455.90 per period a…" at bounding box center [194, 249] width 79 height 66
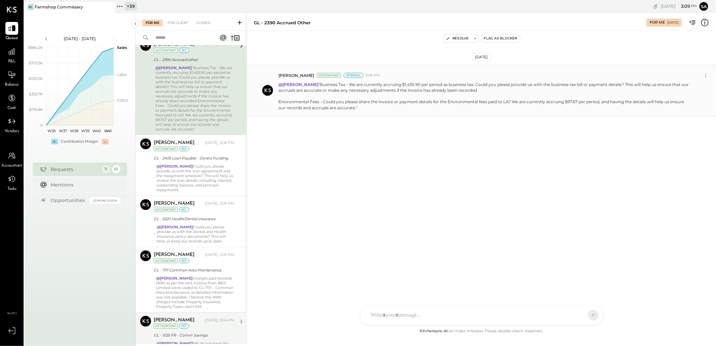
scroll to position [562, 0]
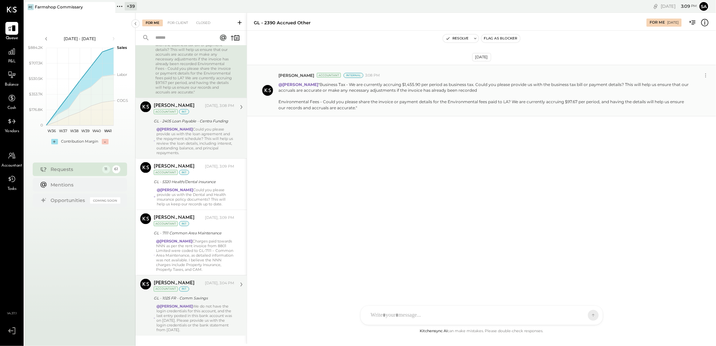
click at [207, 135] on div "@[PERSON_NAME] Could you please provide us with the loan agreement and the repa…" at bounding box center [195, 141] width 78 height 28
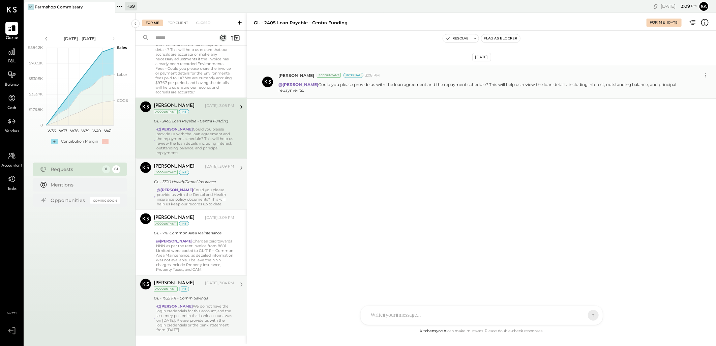
click at [207, 203] on div "@[PERSON_NAME] Could you please provide us with the Dental and Health insurance…" at bounding box center [196, 197] width 78 height 19
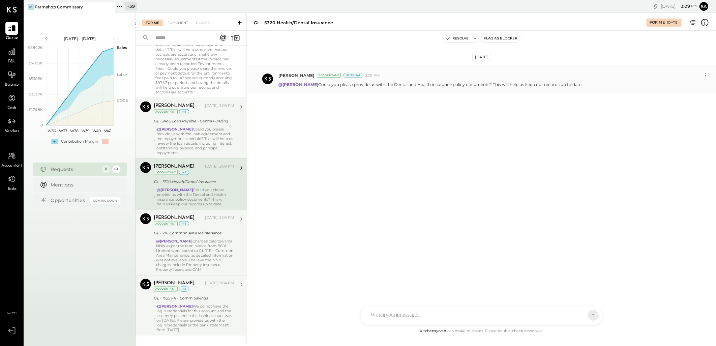
click at [204, 261] on div "@[PERSON_NAME] paid towards NNN as per the rent invoice from 8801 Limited were …" at bounding box center [195, 255] width 78 height 33
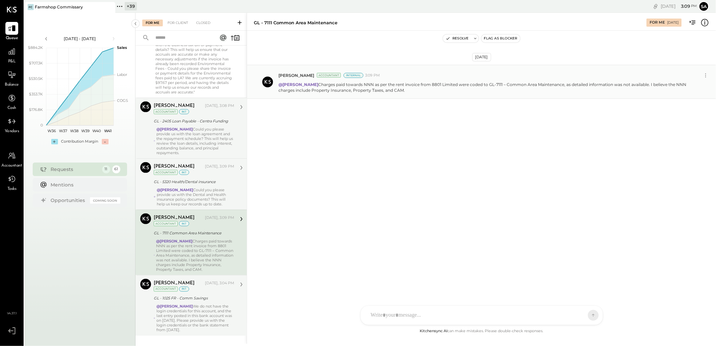
click at [203, 302] on div "GL - 1025 FR - Comm Savings" at bounding box center [193, 298] width 79 height 7
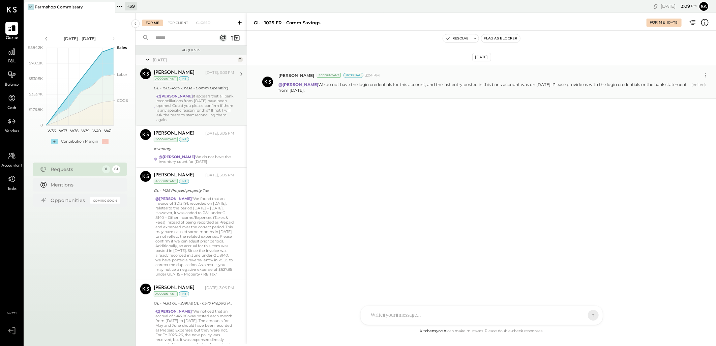
click at [343, 202] on div "[DATE] [PERSON_NAME] Accountant Internal 3:04 PM @[PERSON_NAME] We do not have …" at bounding box center [481, 179] width 469 height 296
click at [4, 52] on div "P&L" at bounding box center [12, 55] width 20 height 20
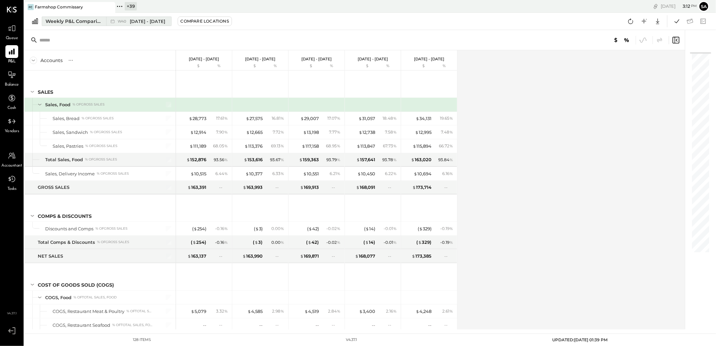
click at [67, 20] on div "Weekly P&L Comparison" at bounding box center [74, 21] width 57 height 7
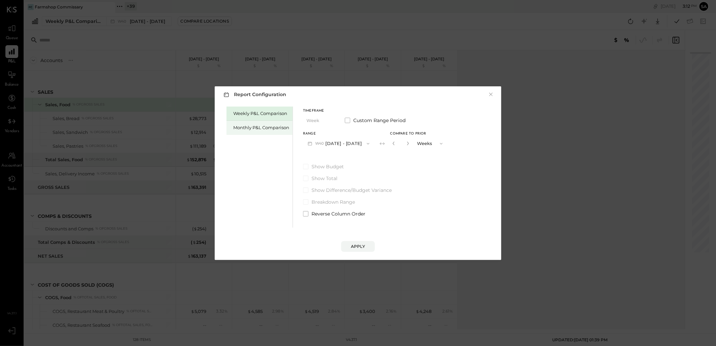
click at [246, 126] on div "Monthly P&L Comparison" at bounding box center [261, 127] width 56 height 6
click at [340, 145] on button "M10 [DATE] - [DATE]" at bounding box center [338, 143] width 70 height 12
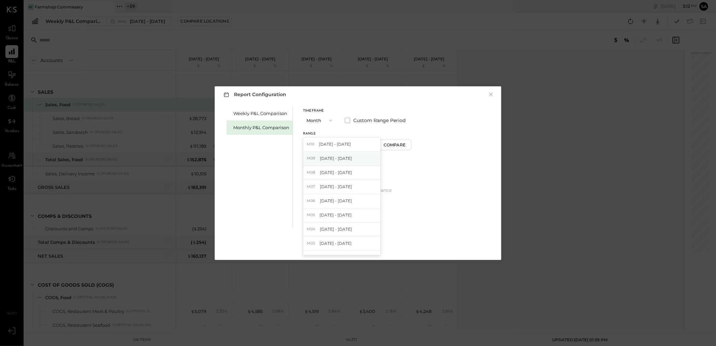
click at [343, 156] on span "[DATE] - [DATE]" at bounding box center [336, 158] width 32 height 6
click at [399, 144] on div "Compare" at bounding box center [396, 145] width 22 height 6
click at [406, 143] on icon "button" at bounding box center [408, 143] width 4 height 4
type input "*"
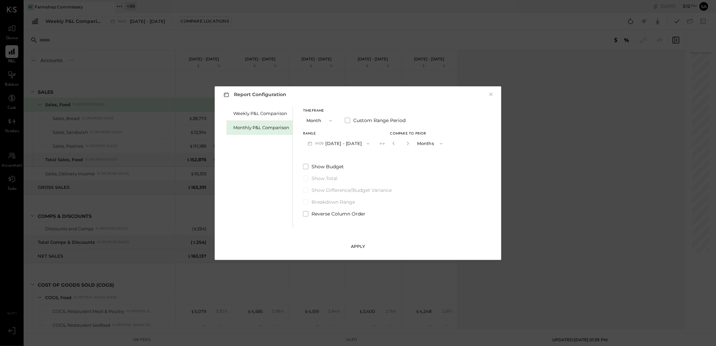
click at [357, 246] on div "Apply" at bounding box center [358, 246] width 14 height 6
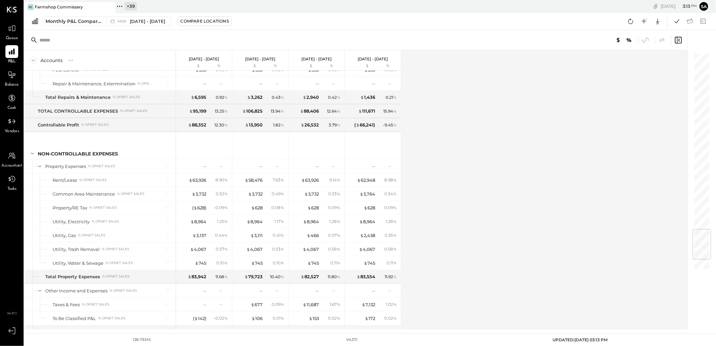
scroll to position [1584, 0]
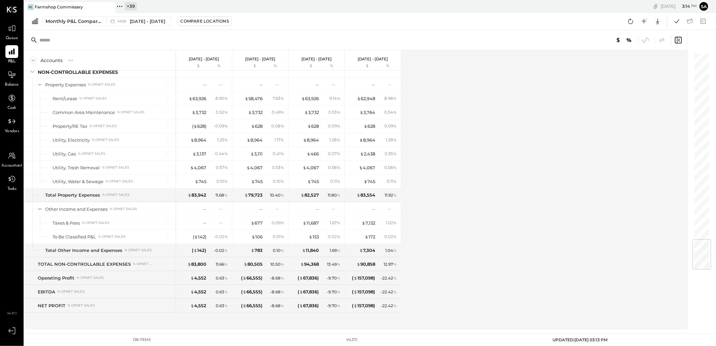
drag, startPoint x: 627, startPoint y: 20, endPoint x: 626, endPoint y: 28, distance: 7.6
click at [627, 20] on icon at bounding box center [631, 21] width 9 height 9
click at [677, 21] on icon at bounding box center [677, 21] width 9 height 9
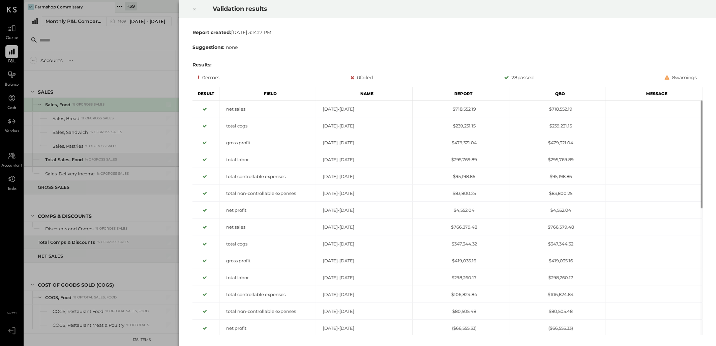
click at [193, 9] on icon at bounding box center [195, 9] width 4 height 8
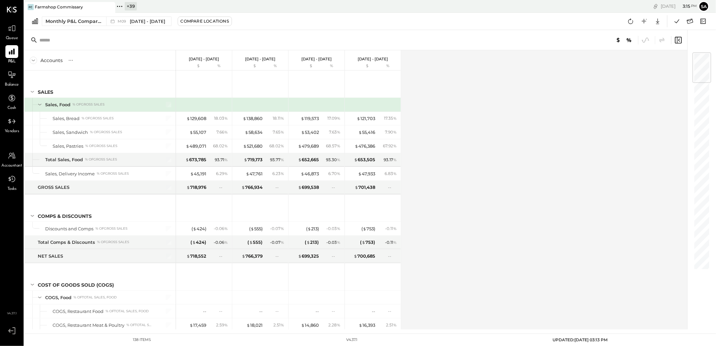
click at [513, 90] on div "Accounts S % GL [DATE] - [DATE] $ % [DATE] - [DATE] $ % [DATE] - [DATE] $ % [DA…" at bounding box center [356, 189] width 664 height 279
